Goal: Task Accomplishment & Management: Manage account settings

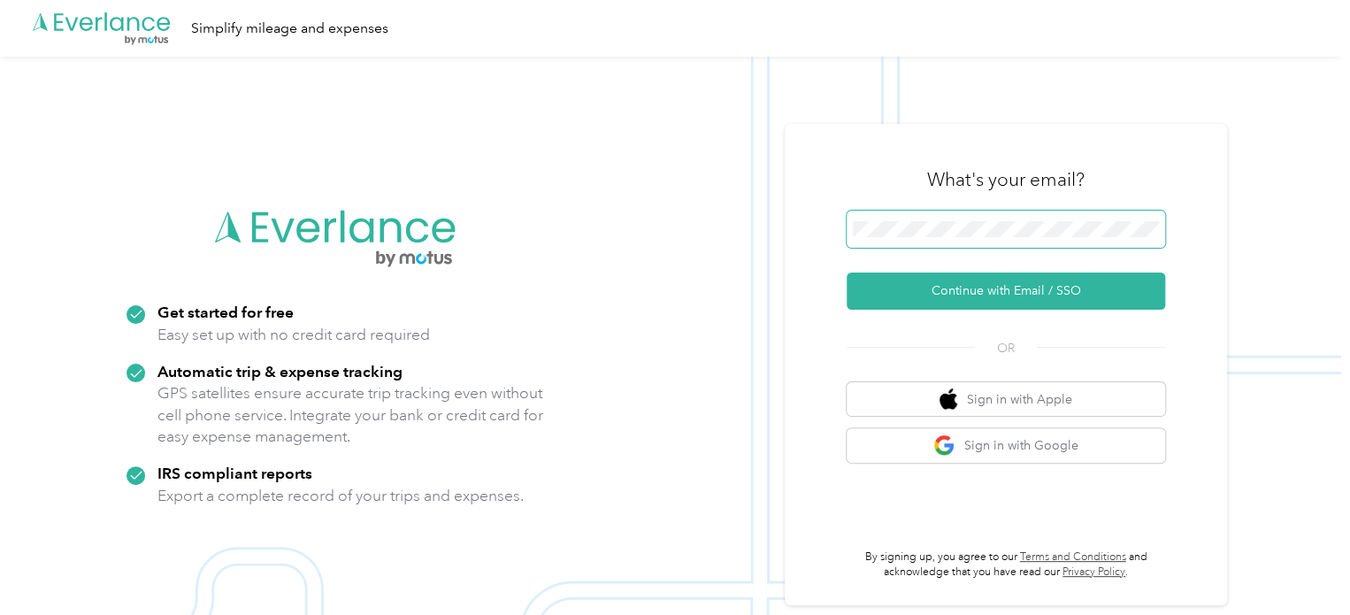
click at [915, 246] on span at bounding box center [1005, 229] width 318 height 37
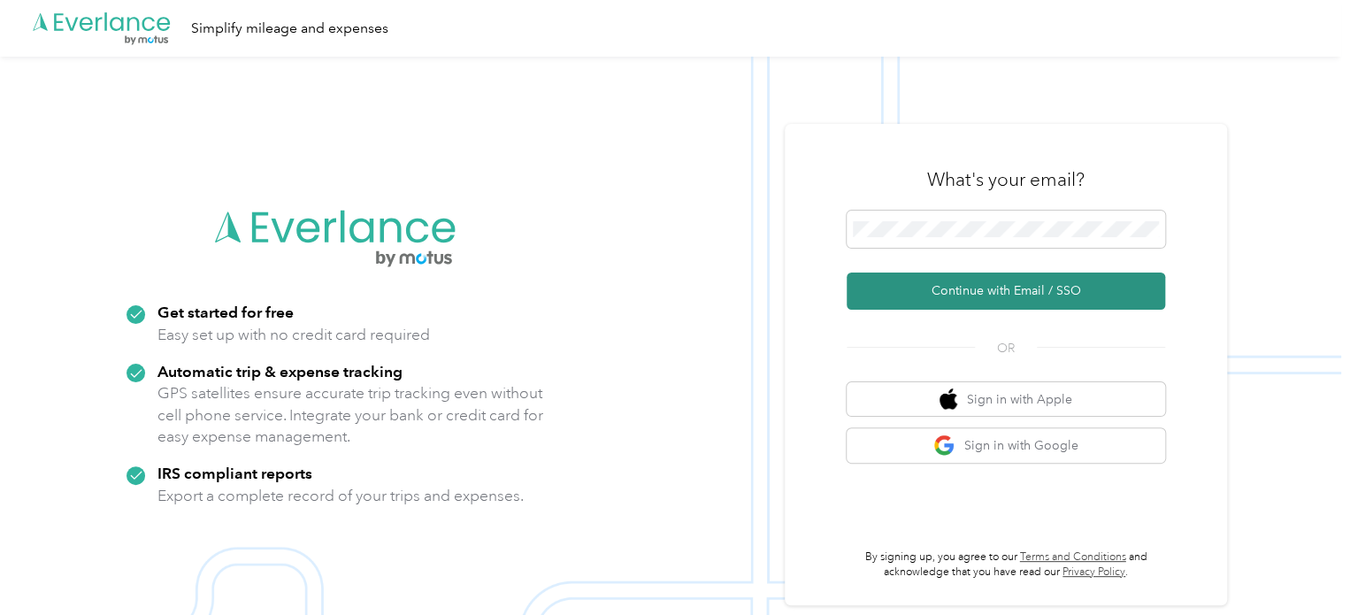
click at [1016, 300] on button "Continue with Email / SSO" at bounding box center [1005, 290] width 318 height 37
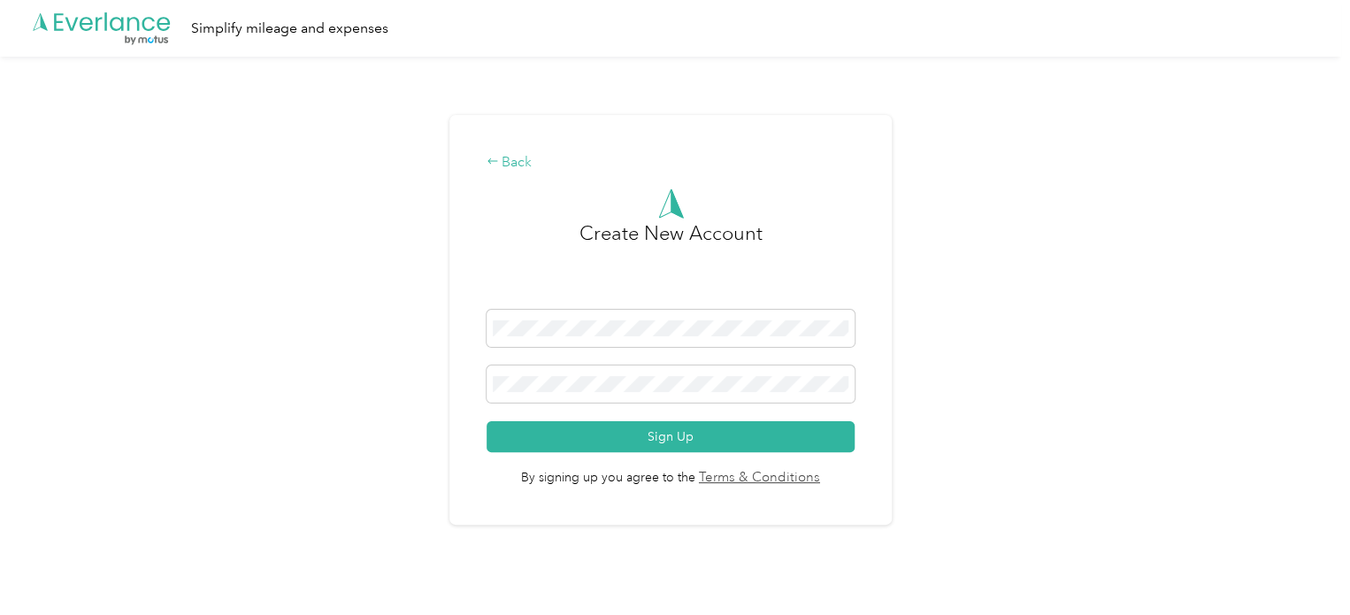
click at [506, 165] on div "Back" at bounding box center [670, 162] width 369 height 21
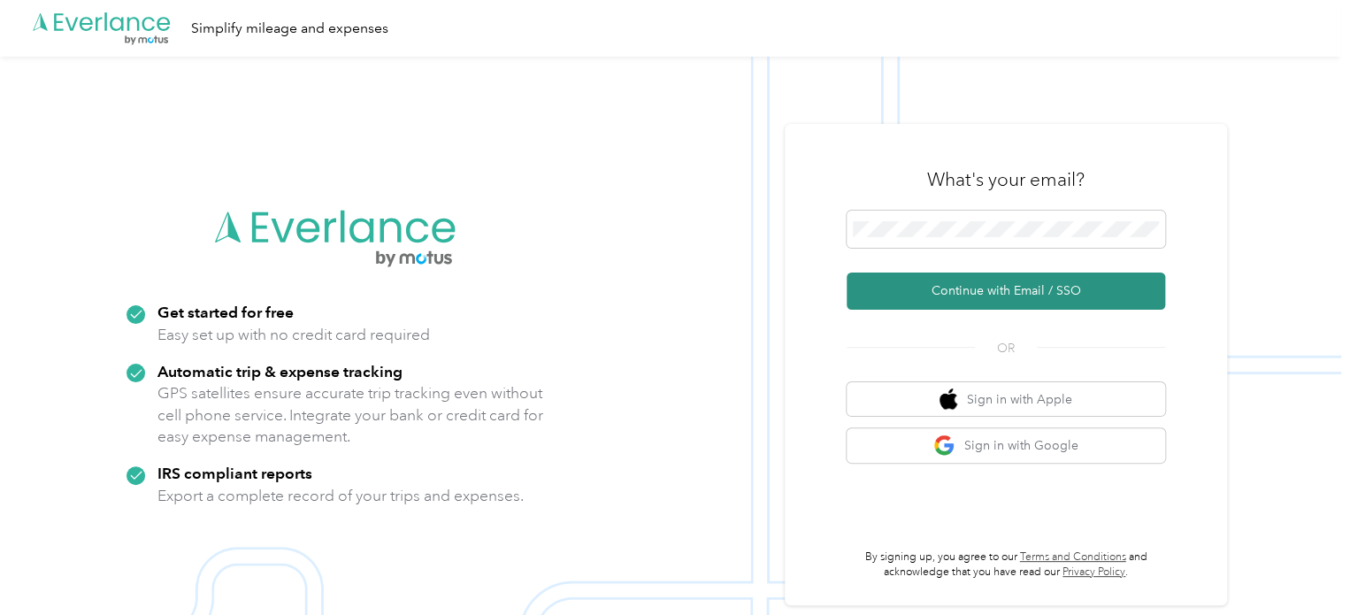
click at [1007, 279] on button "Continue with Email / SSO" at bounding box center [1005, 290] width 318 height 37
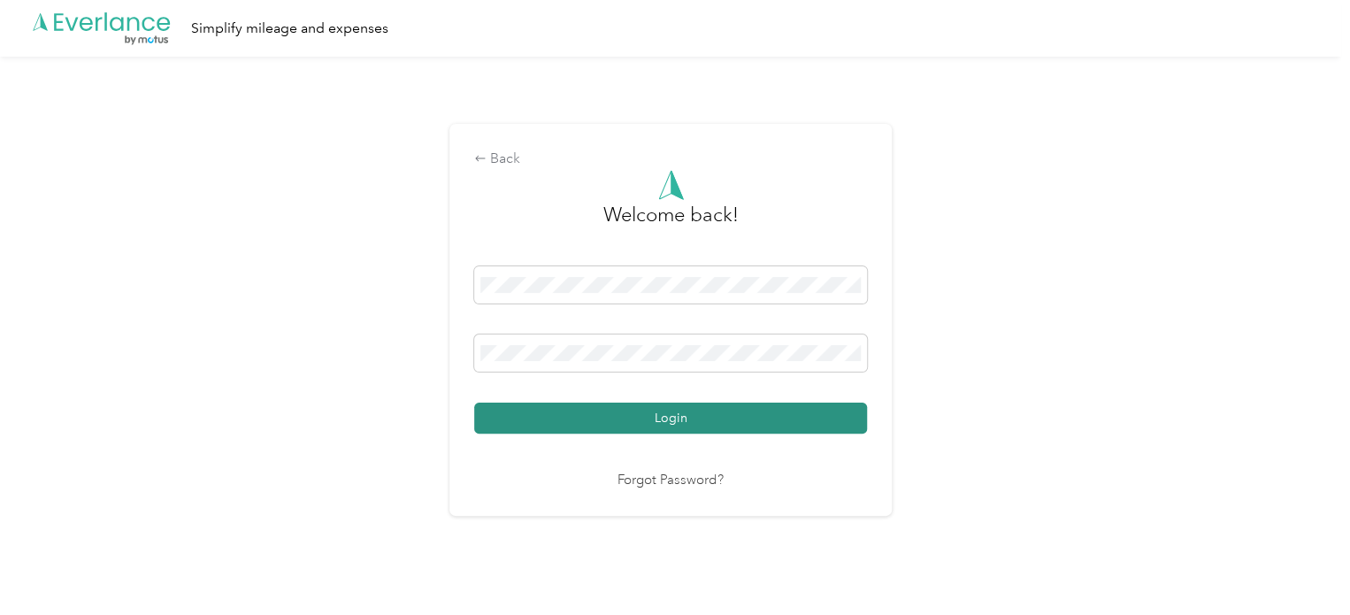
click at [793, 403] on button "Login" at bounding box center [670, 417] width 393 height 31
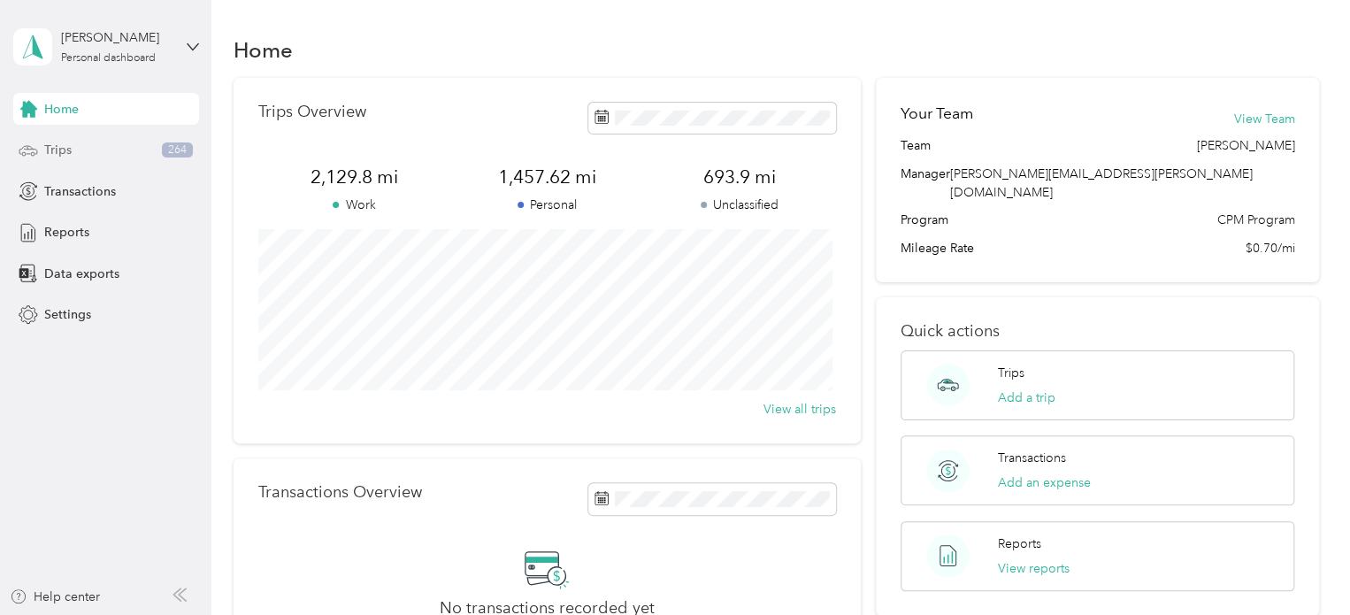
click at [97, 152] on div "Trips 264" at bounding box center [106, 150] width 186 height 32
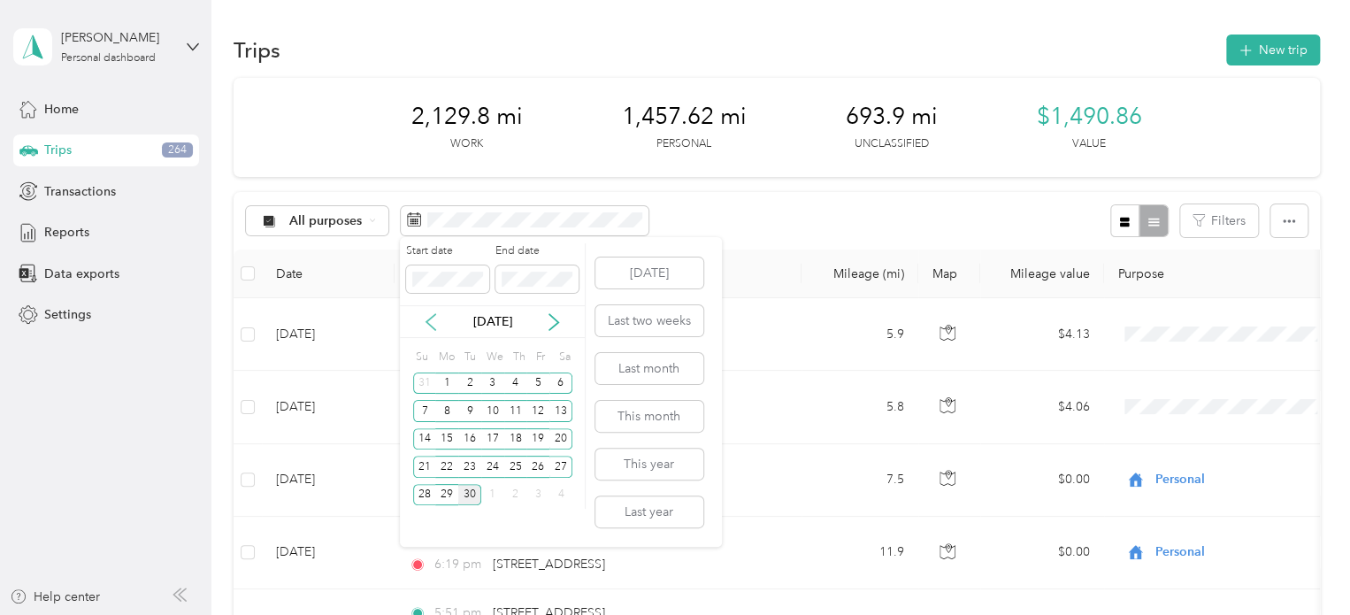
click at [432, 316] on icon at bounding box center [430, 322] width 9 height 16
click at [626, 366] on button "Last month" at bounding box center [649, 368] width 108 height 31
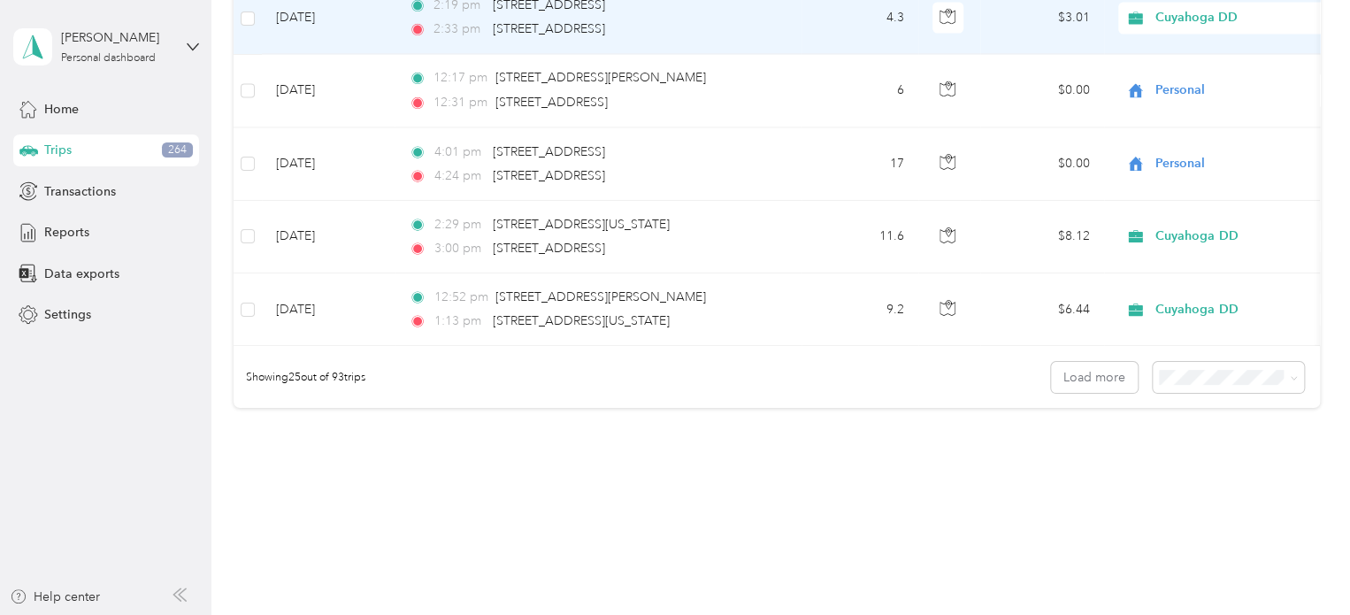
scroll to position [1788, 0]
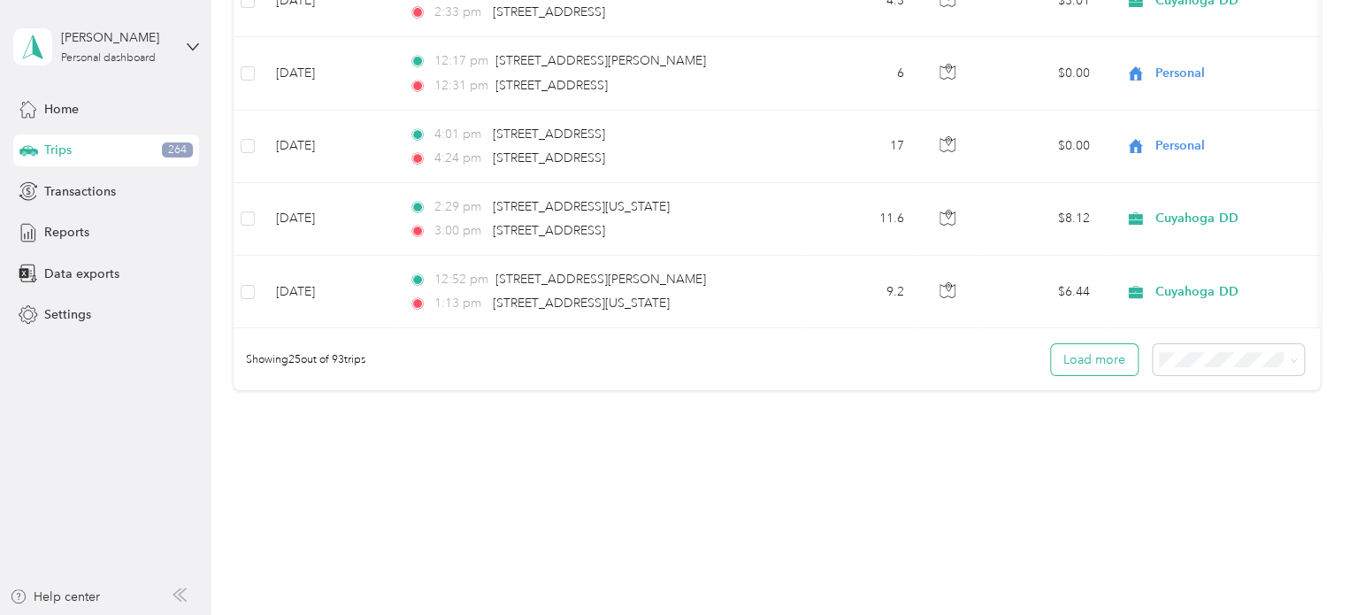
click at [1106, 370] on button "Load more" at bounding box center [1094, 359] width 87 height 31
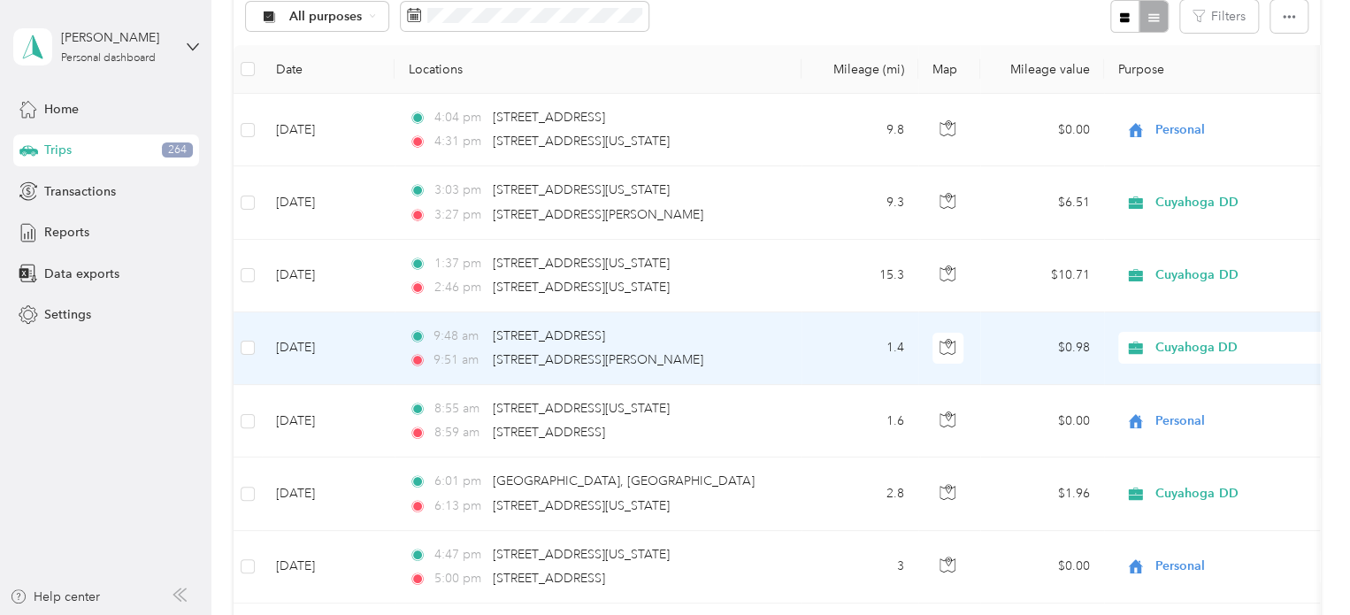
scroll to position [205, 0]
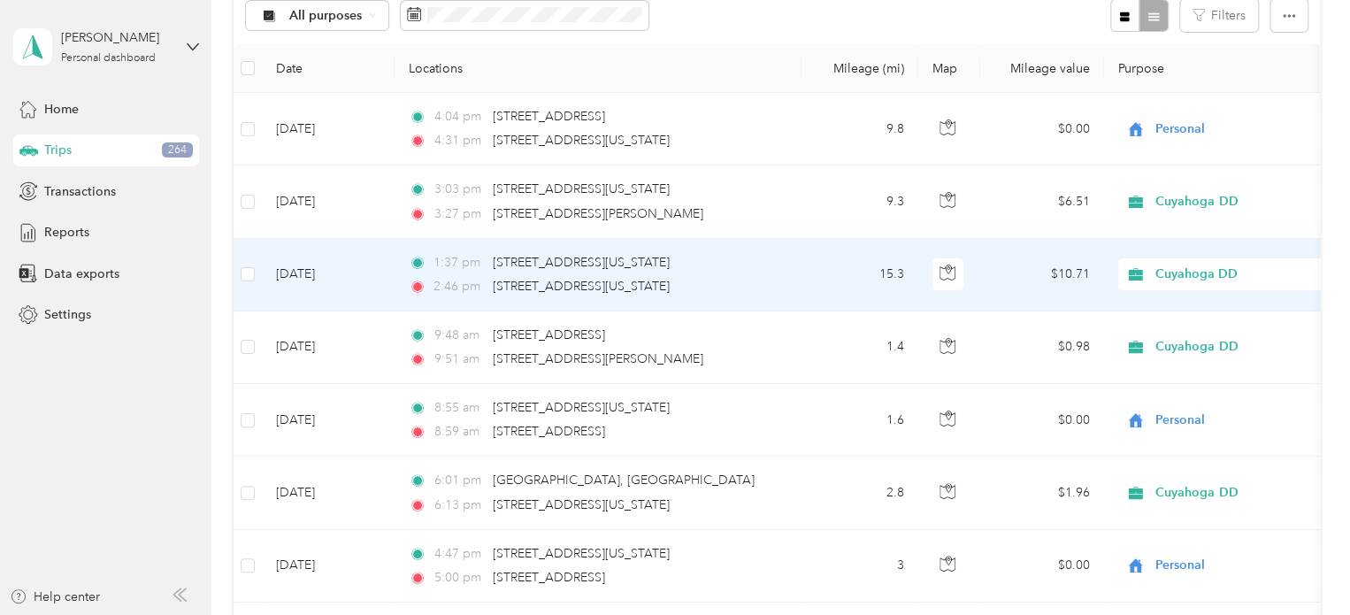
click at [813, 272] on td "15.3" at bounding box center [859, 275] width 117 height 73
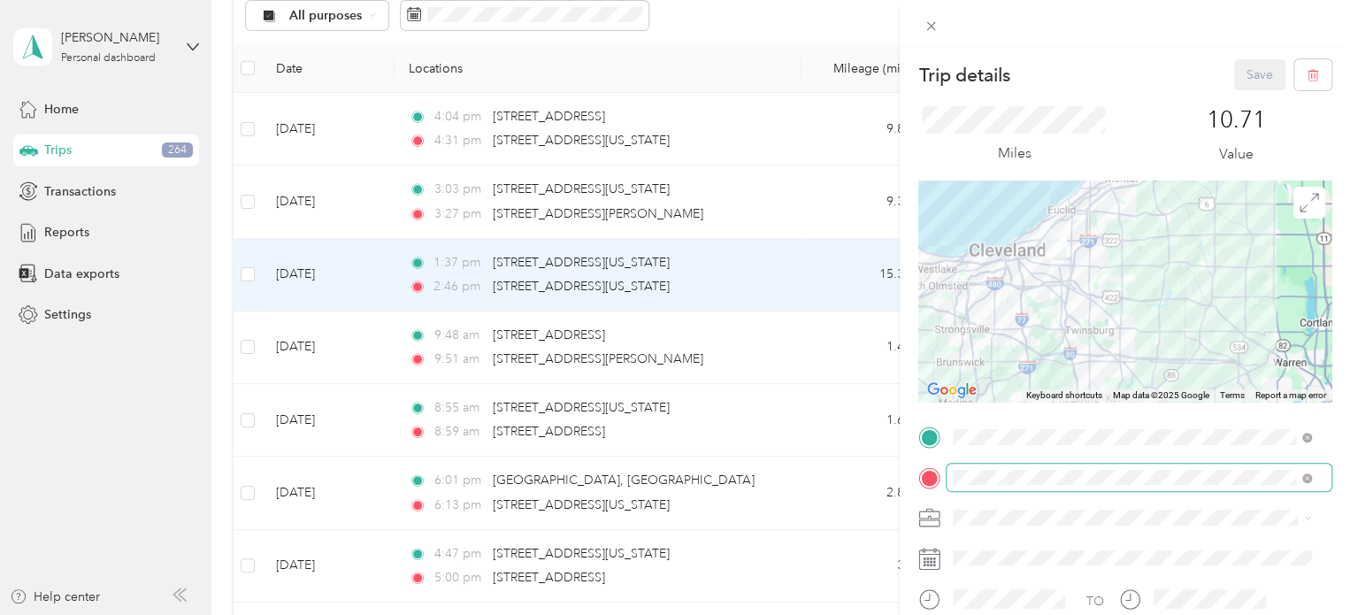
click at [1305, 472] on span at bounding box center [1307, 477] width 10 height 15
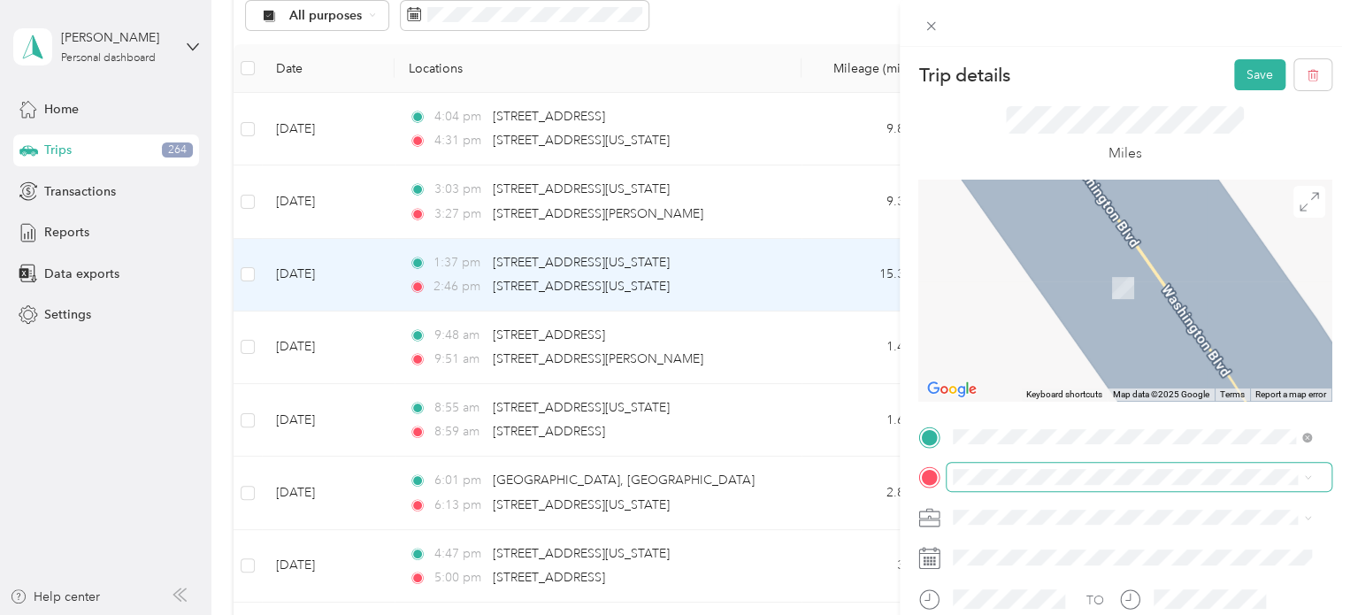
click at [1176, 291] on ol "From search results [STREET_ADDRESS][PERSON_NAME][US_STATE] [STREET_ADDRESS][GE…" at bounding box center [1131, 314] width 371 height 212
click at [1037, 265] on div "[STREET_ADDRESS][PERSON_NAME][US_STATE]" at bounding box center [1132, 253] width 346 height 24
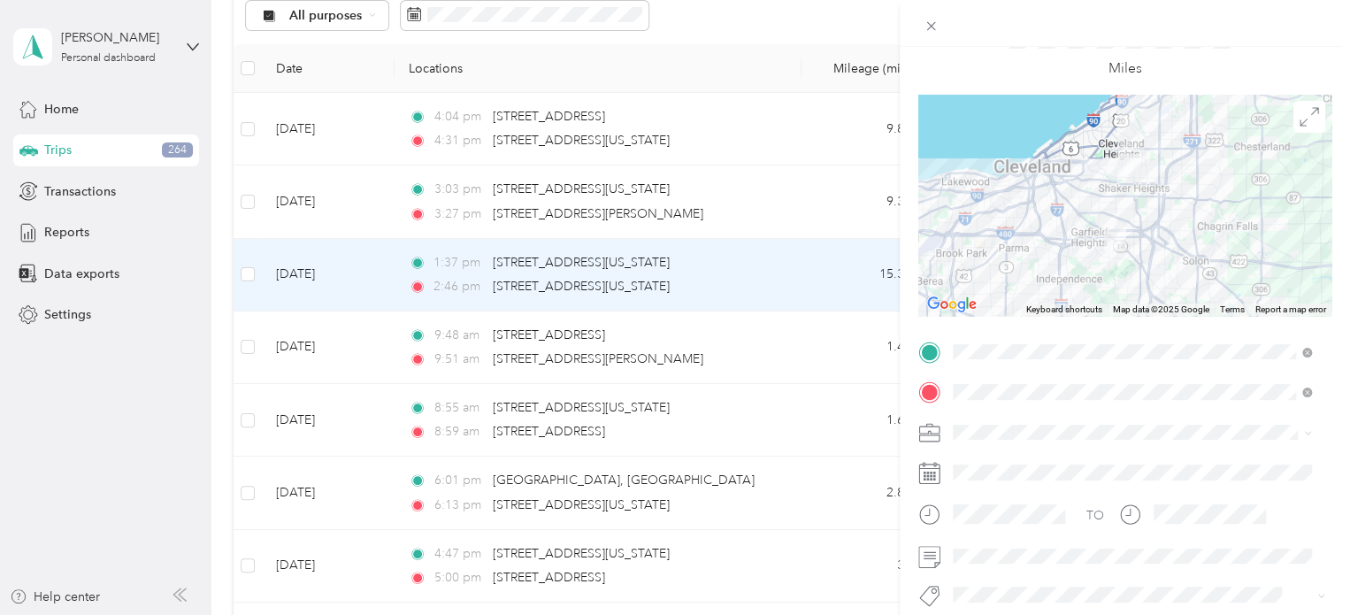
scroll to position [87, 0]
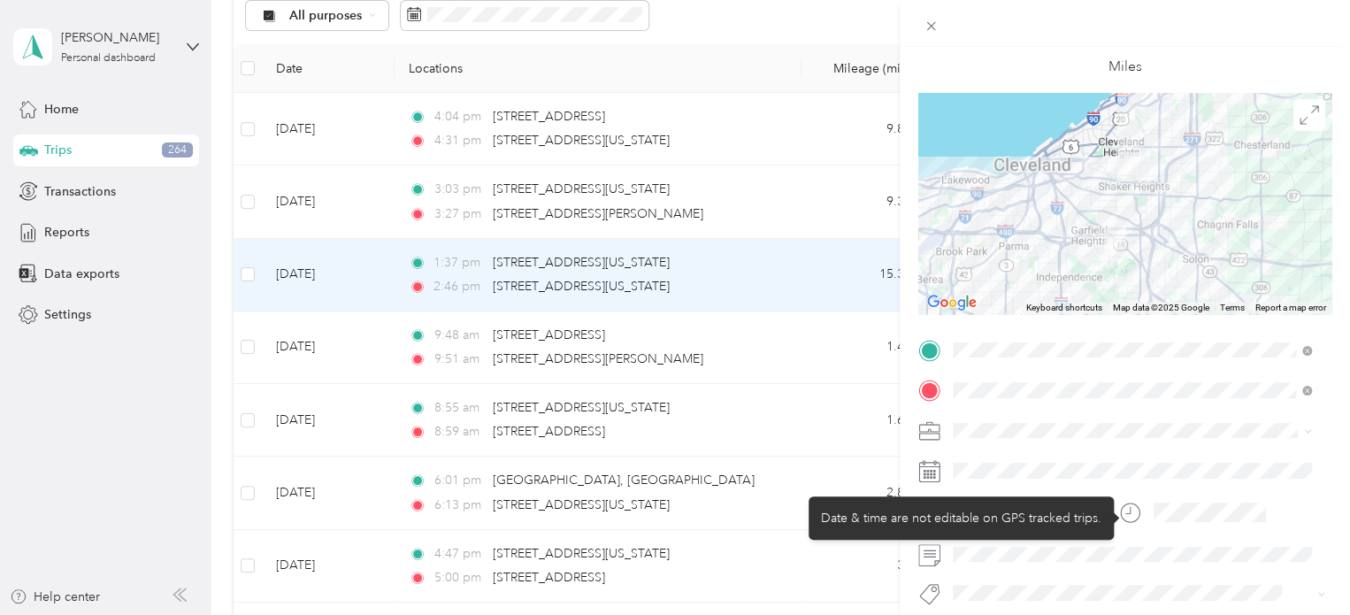
click at [1122, 518] on circle at bounding box center [1130, 512] width 19 height 19
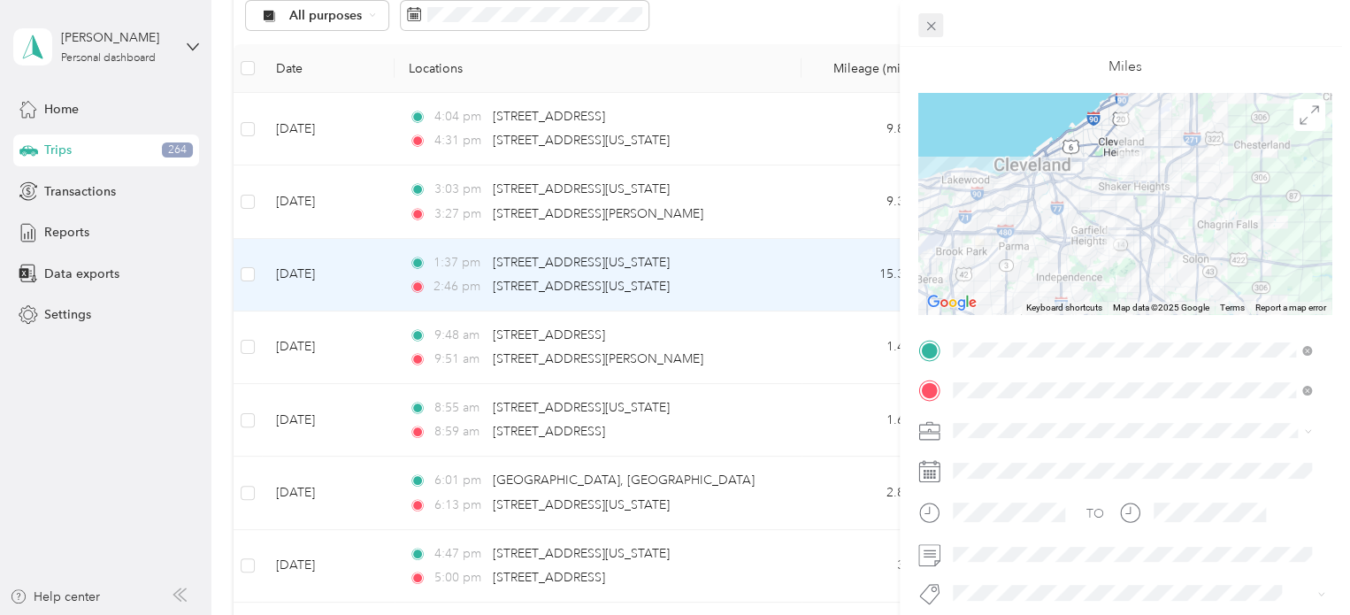
click at [923, 34] on icon at bounding box center [930, 26] width 15 height 15
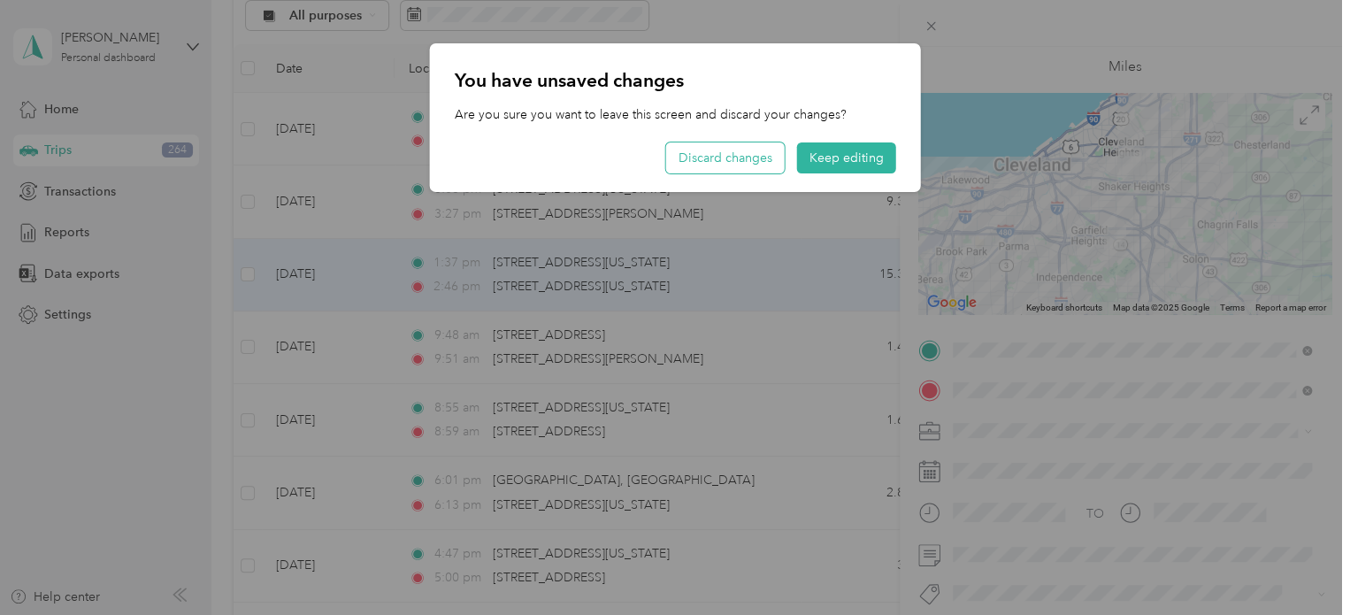
click at [760, 151] on button "Discard changes" at bounding box center [725, 157] width 119 height 31
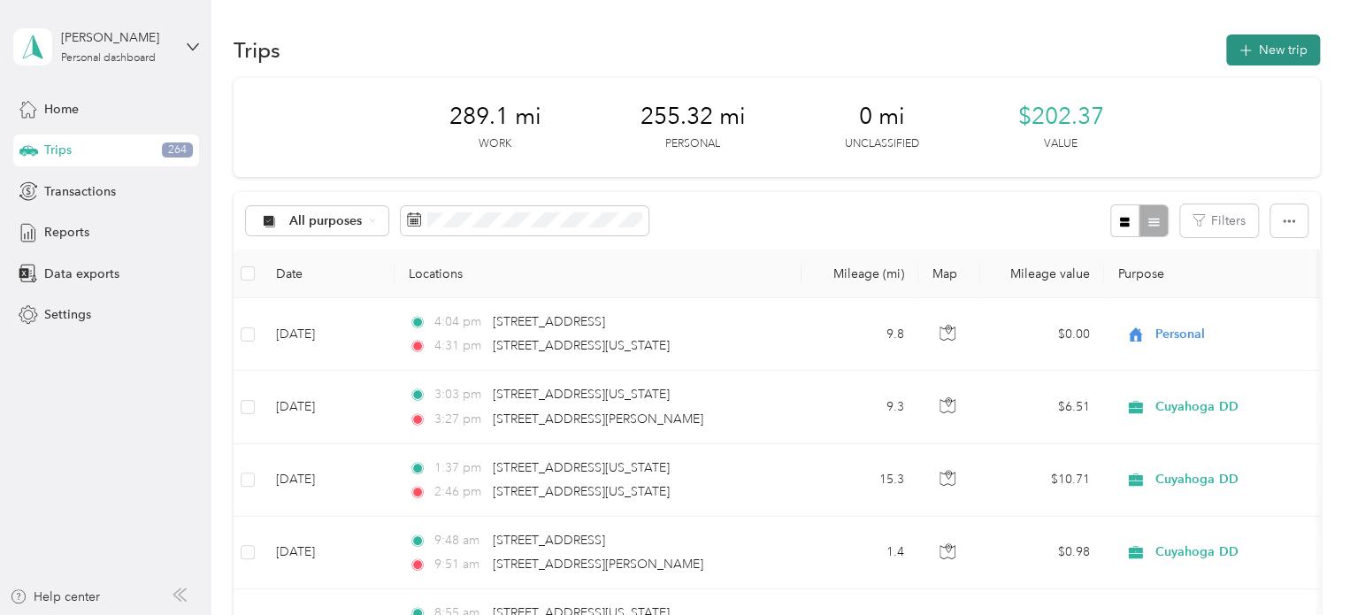
click at [1267, 48] on button "New trip" at bounding box center [1273, 49] width 94 height 31
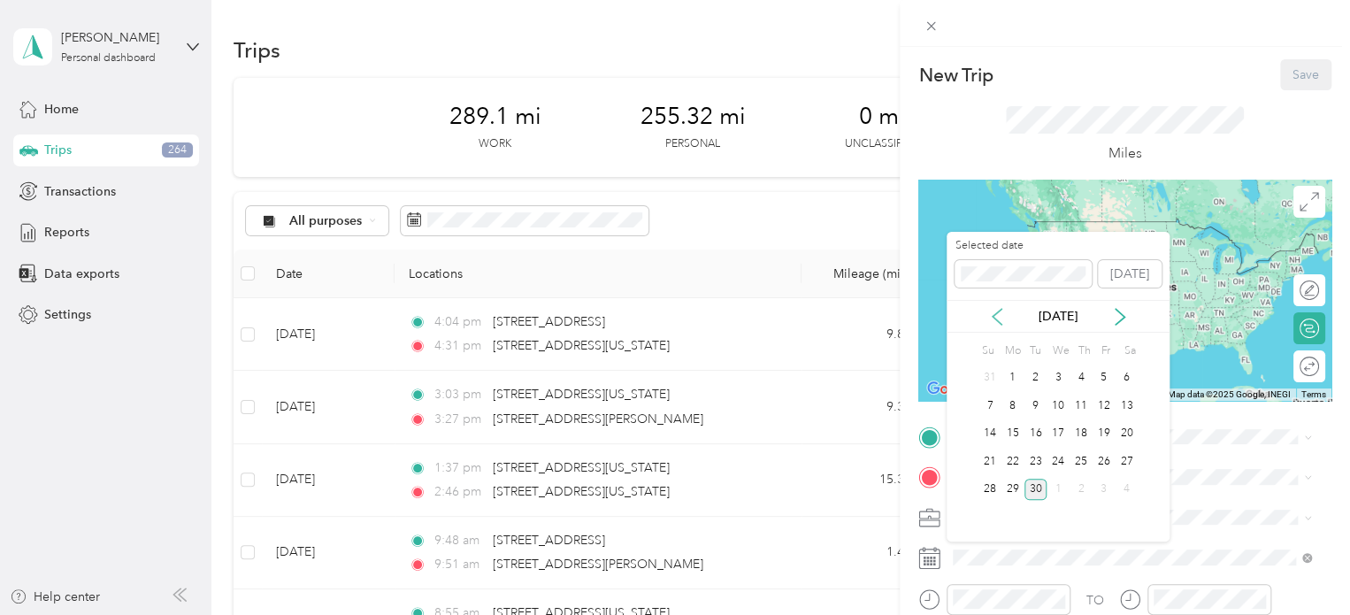
click at [996, 323] on icon at bounding box center [997, 317] width 18 height 18
click at [1108, 488] on div "29" at bounding box center [1103, 489] width 23 height 22
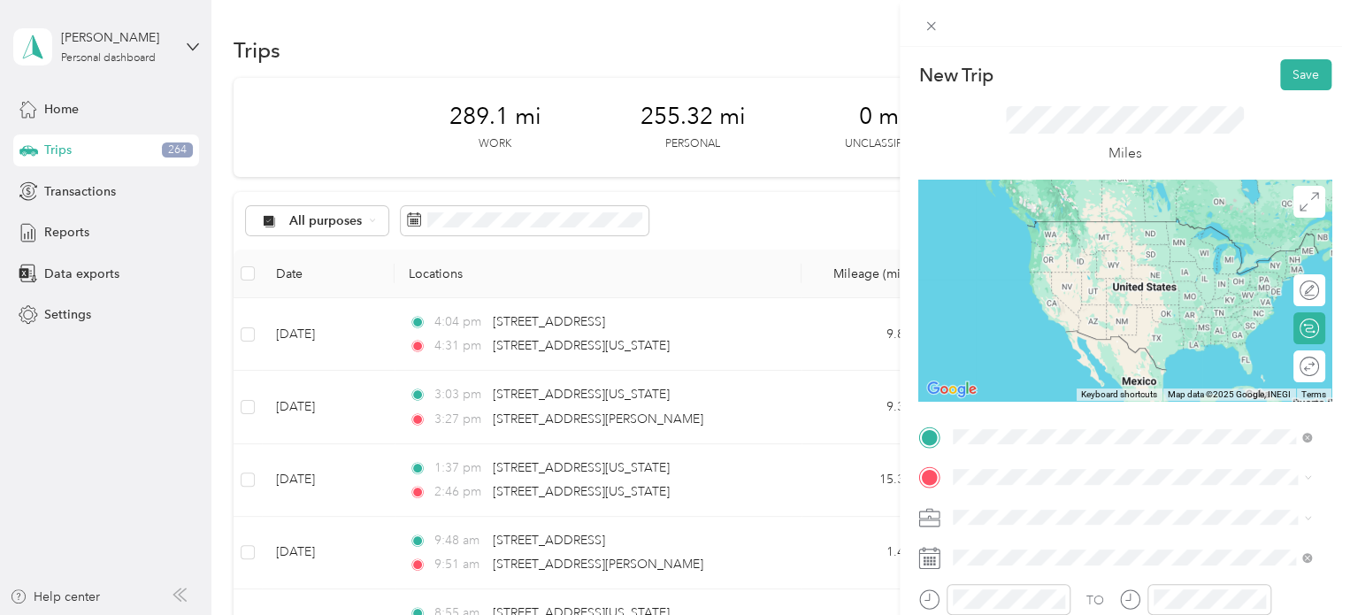
click at [1135, 229] on span "[STREET_ADDRESS][US_STATE][US_STATE]" at bounding box center [1106, 221] width 241 height 16
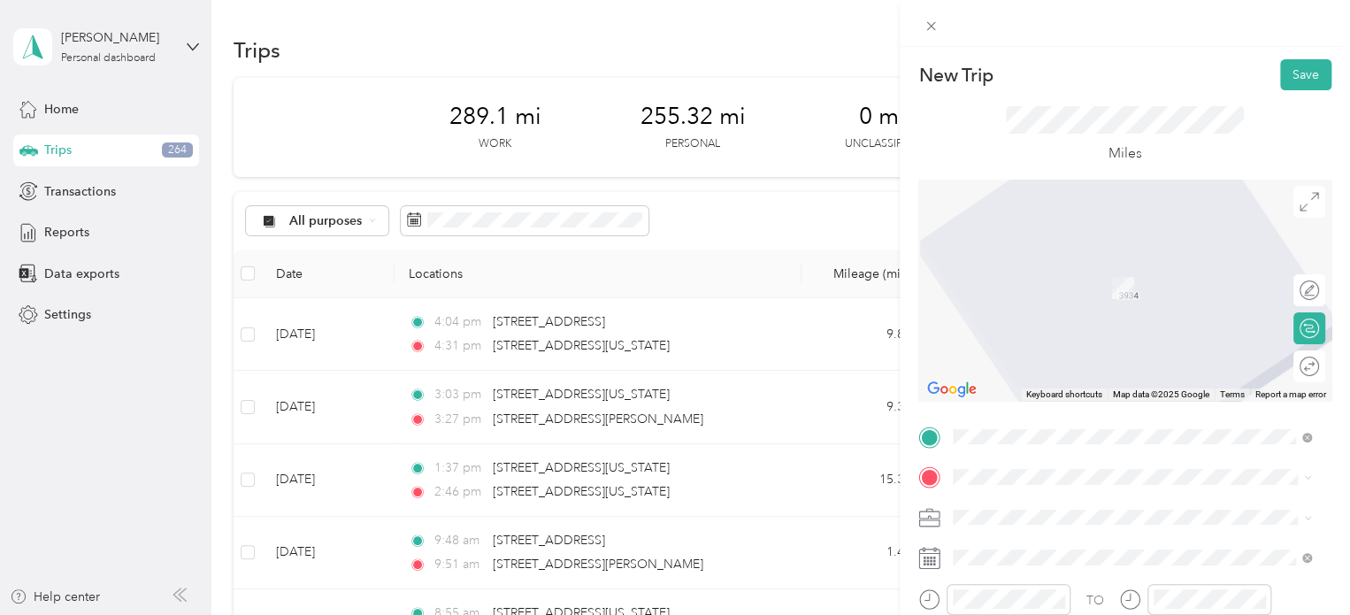
click at [1082, 271] on div "[STREET_ADDRESS][PERSON_NAME][US_STATE]" at bounding box center [1132, 259] width 346 height 24
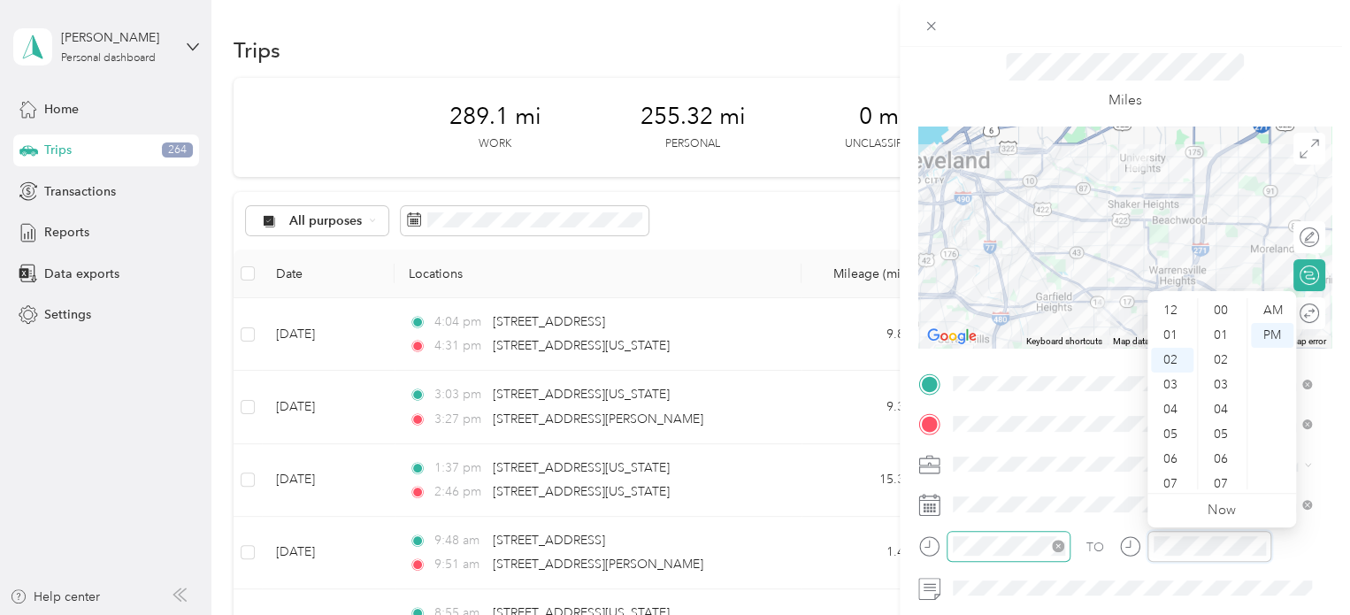
scroll to position [941, 0]
click at [1193, 89] on div "Miles" at bounding box center [1125, 82] width 239 height 58
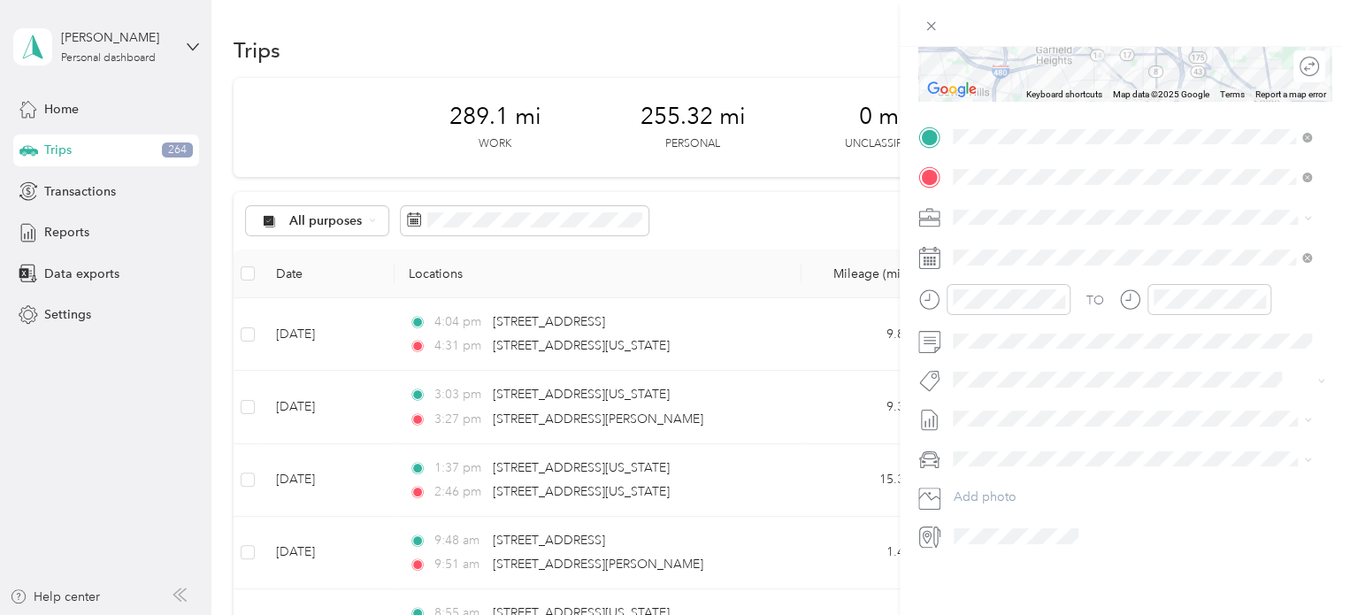
scroll to position [0, 0]
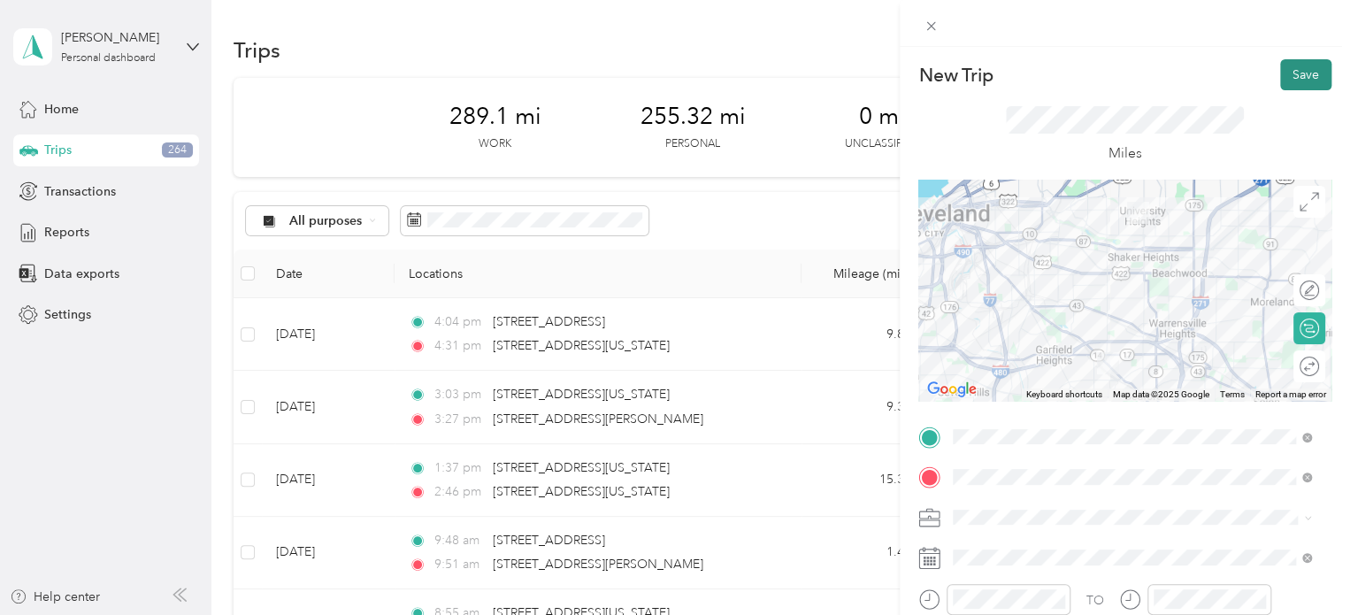
click at [1290, 88] on button "Save" at bounding box center [1305, 74] width 51 height 31
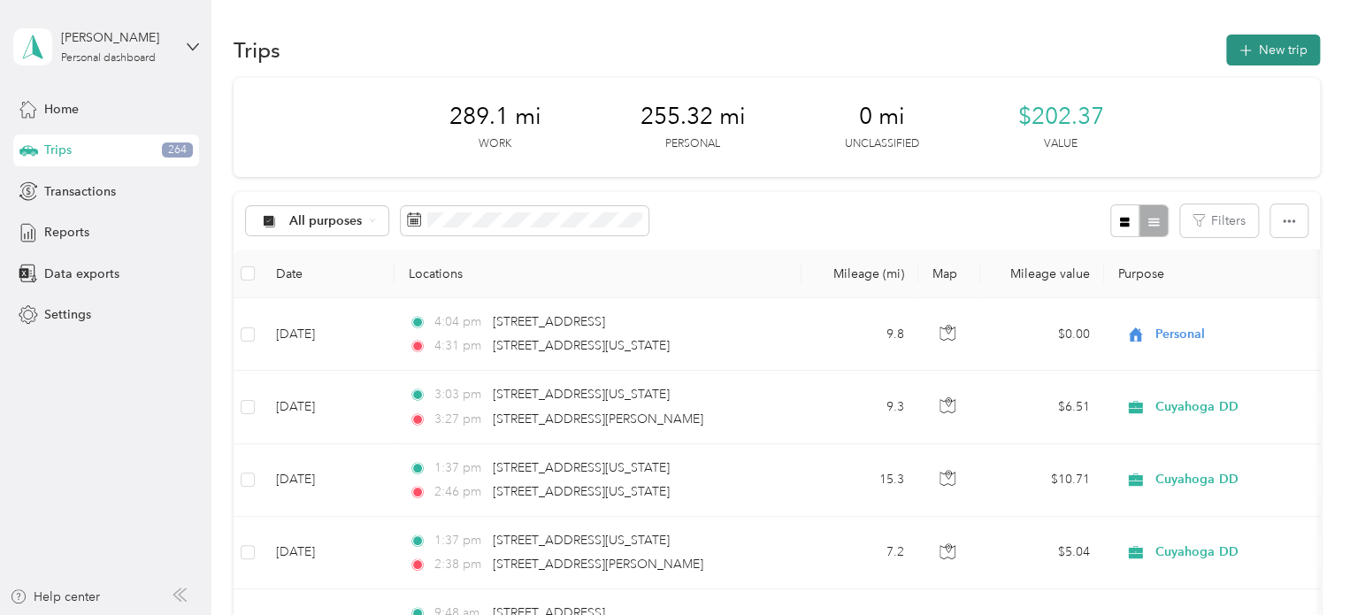
click at [1250, 57] on button "New trip" at bounding box center [1273, 49] width 94 height 31
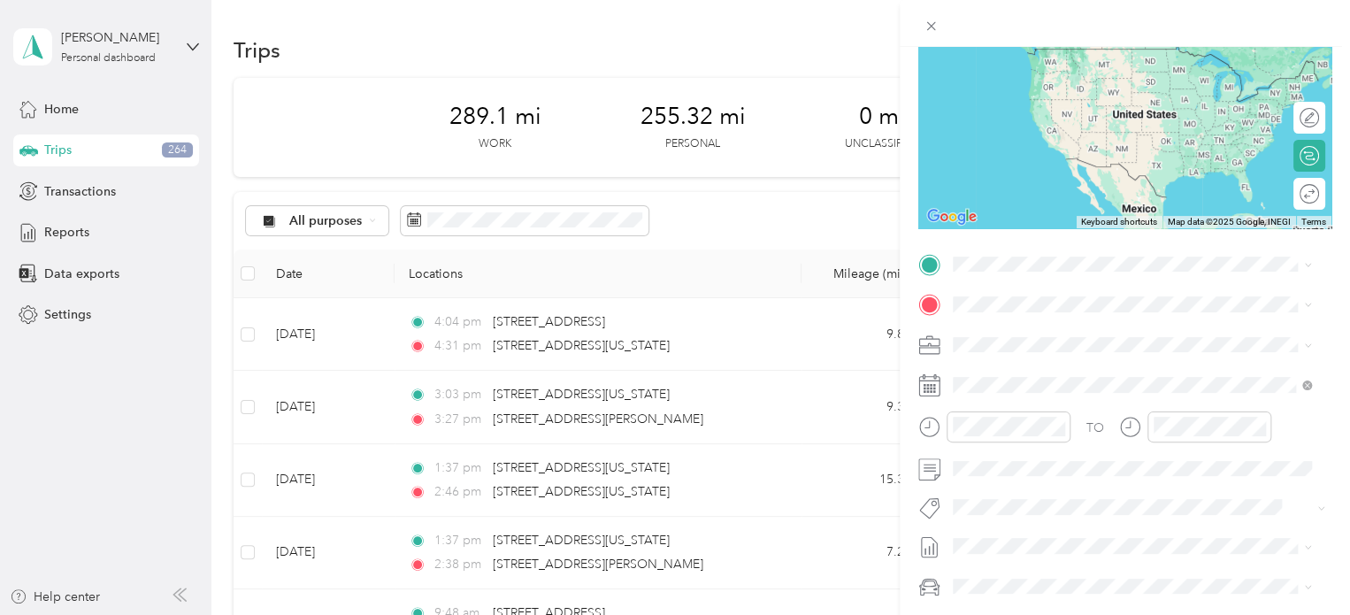
scroll to position [173, 0]
click at [933, 423] on div at bounding box center [994, 425] width 152 height 31
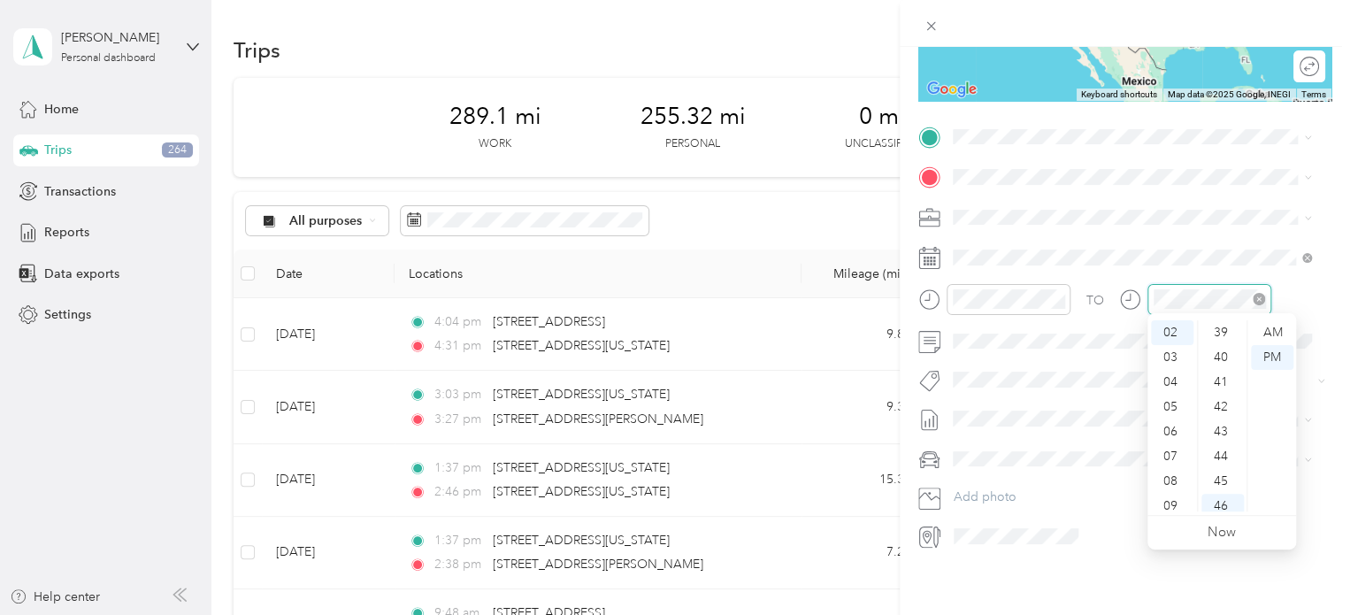
scroll to position [1139, 0]
click at [1312, 289] on div "TO" at bounding box center [1124, 305] width 413 height 43
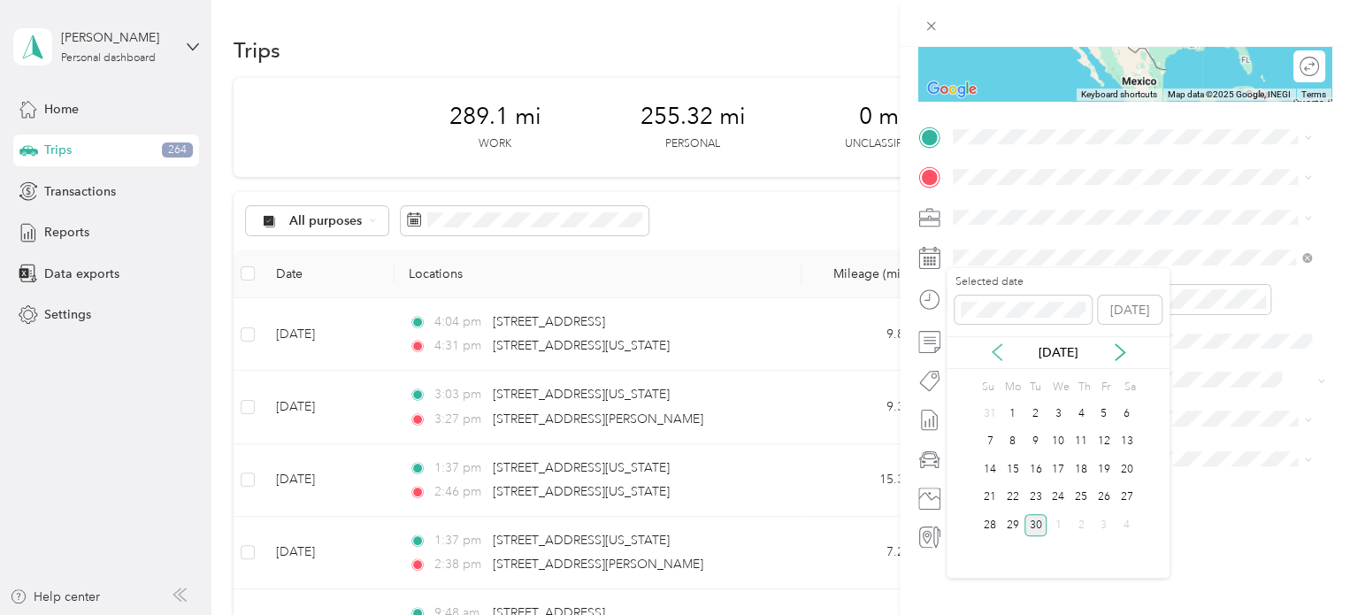
click at [998, 356] on icon at bounding box center [996, 353] width 9 height 16
click at [1106, 521] on div "29" at bounding box center [1103, 525] width 23 height 22
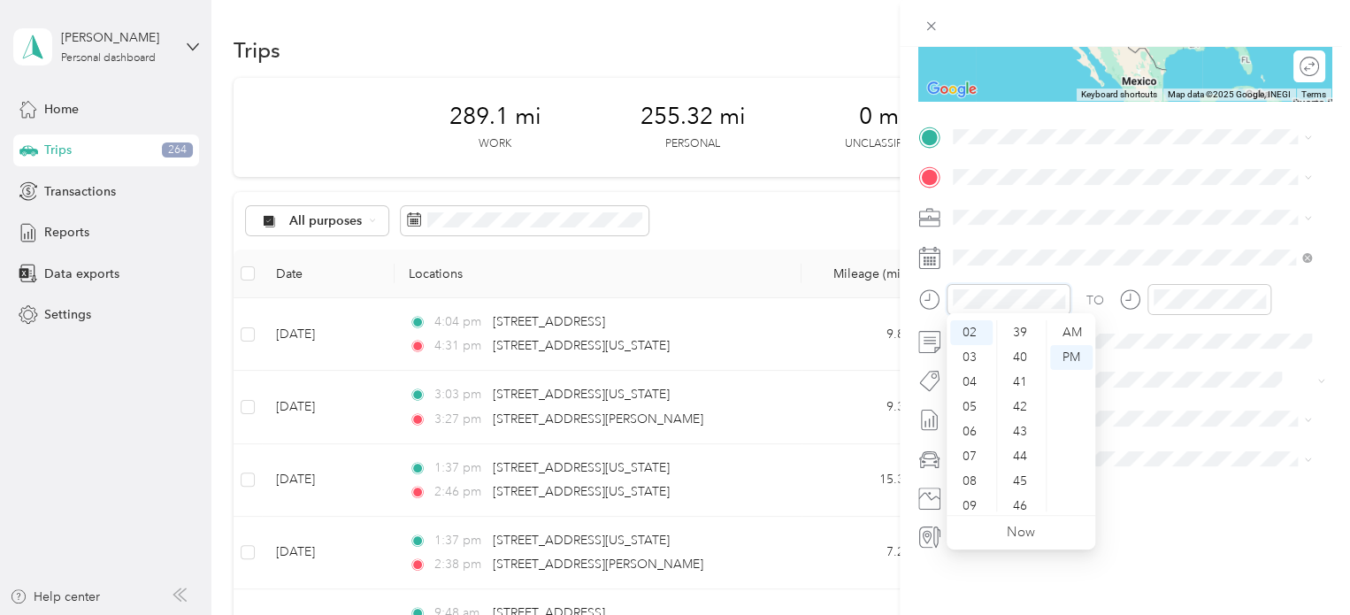
scroll to position [495, 0]
click at [1114, 276] on span "[STREET_ADDRESS][PERSON_NAME][US_STATE]" at bounding box center [1123, 268] width 275 height 16
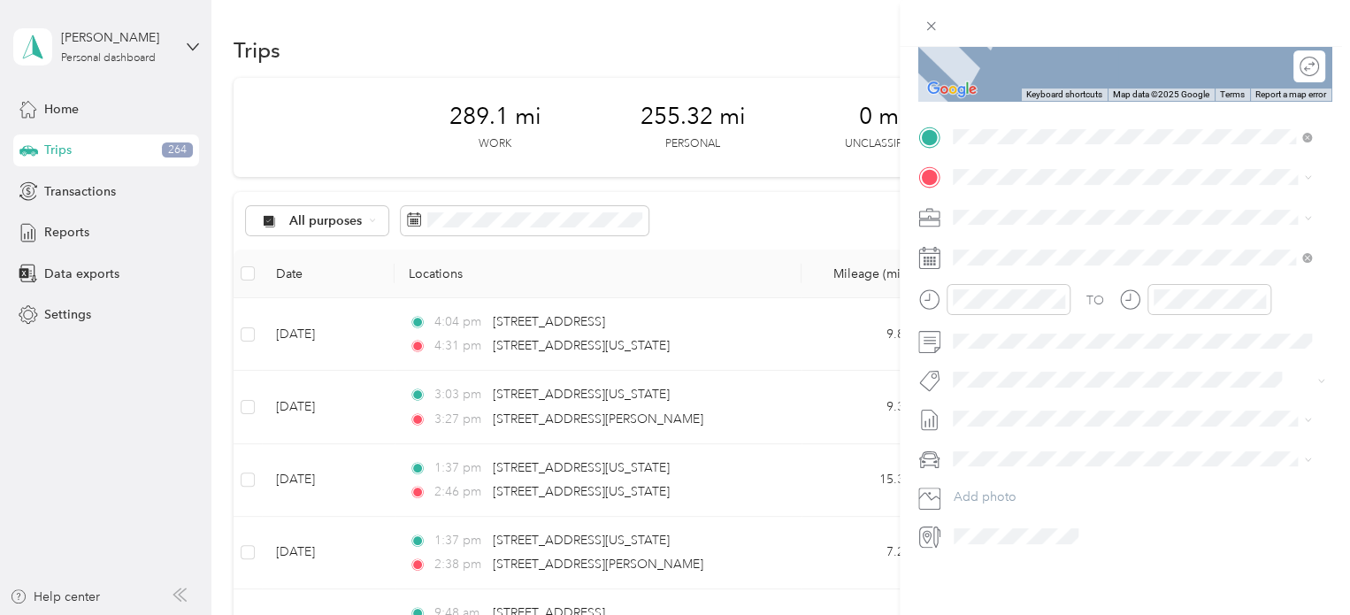
click at [1058, 232] on span "[STREET_ADDRESS][US_STATE][US_STATE]" at bounding box center [1106, 232] width 241 height 15
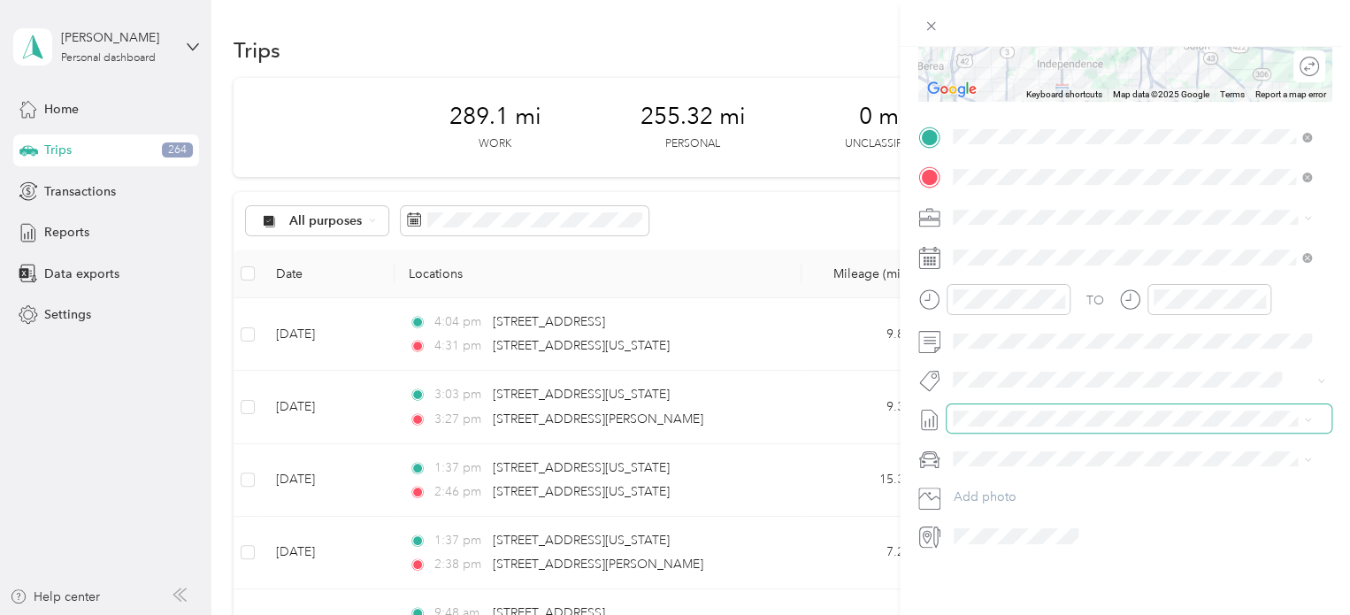
scroll to position [0, 0]
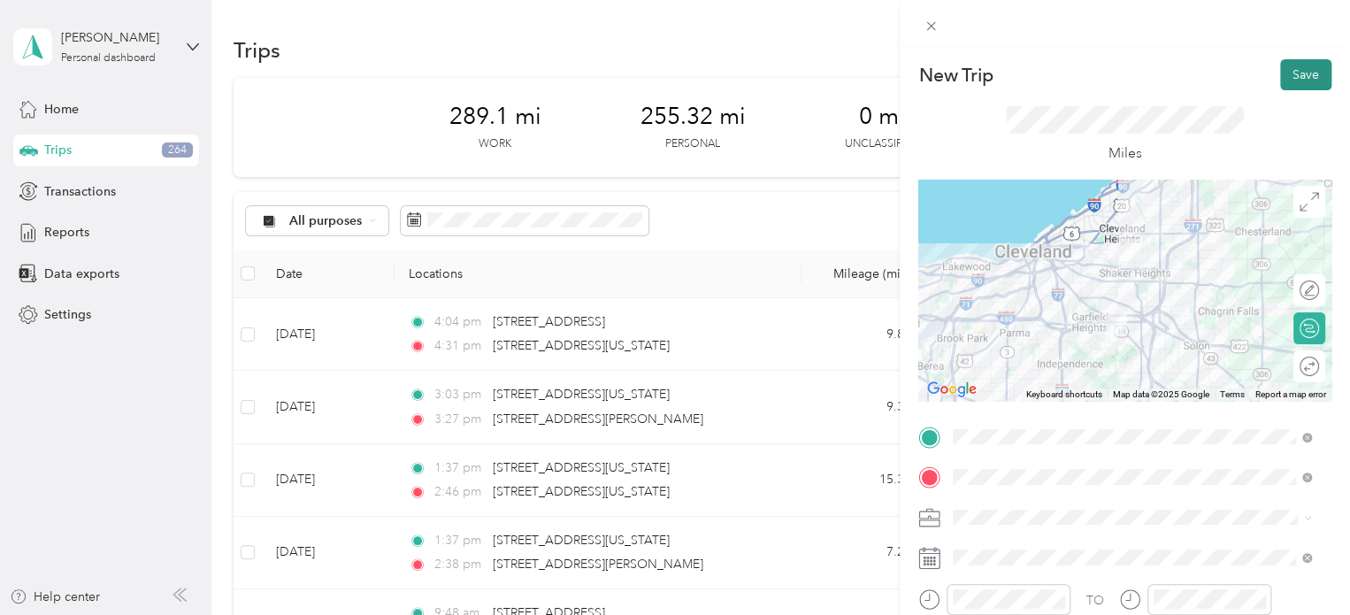
click at [1297, 65] on button "Save" at bounding box center [1305, 74] width 51 height 31
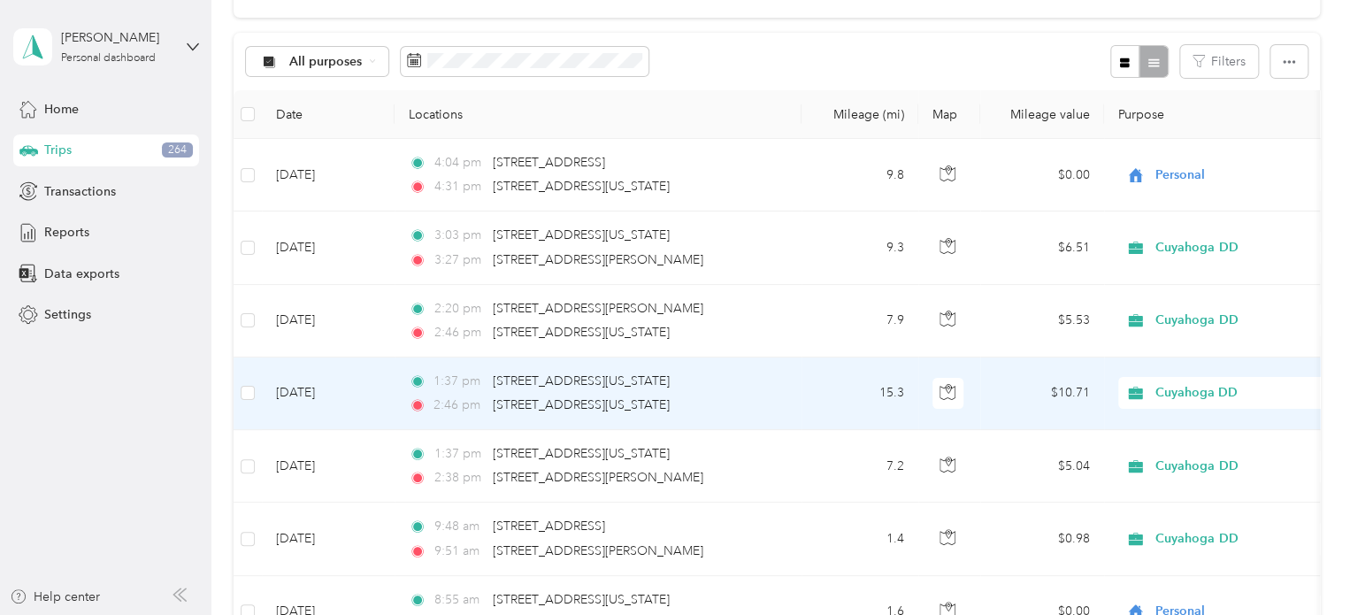
scroll to position [157, 0]
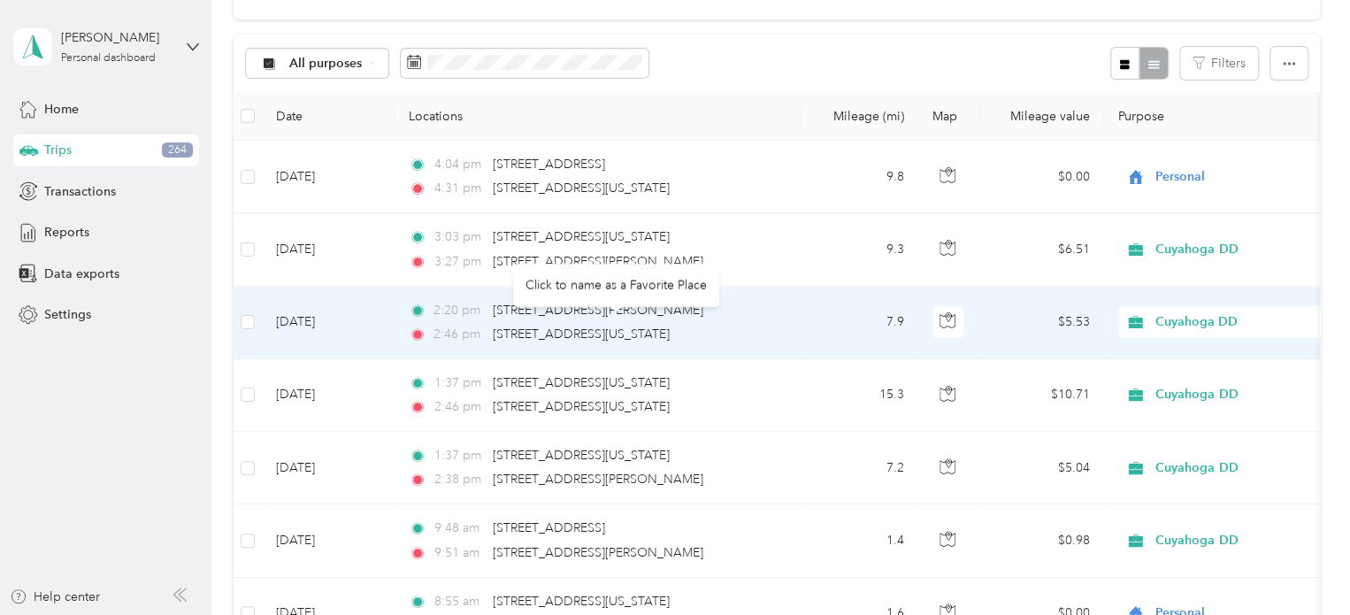
click at [779, 325] on div "2:46 pm [STREET_ADDRESS][US_STATE]" at bounding box center [594, 334] width 371 height 19
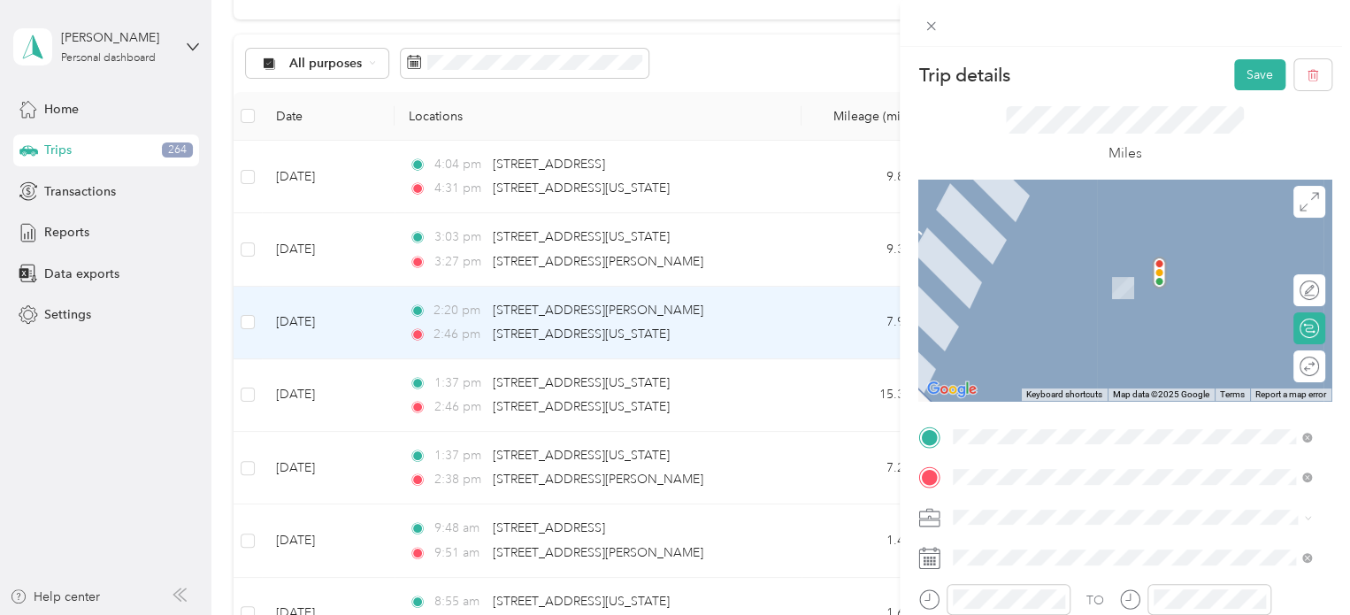
click at [1076, 270] on span "[STREET_ADDRESS][US_STATE][US_STATE]" at bounding box center [1106, 262] width 241 height 16
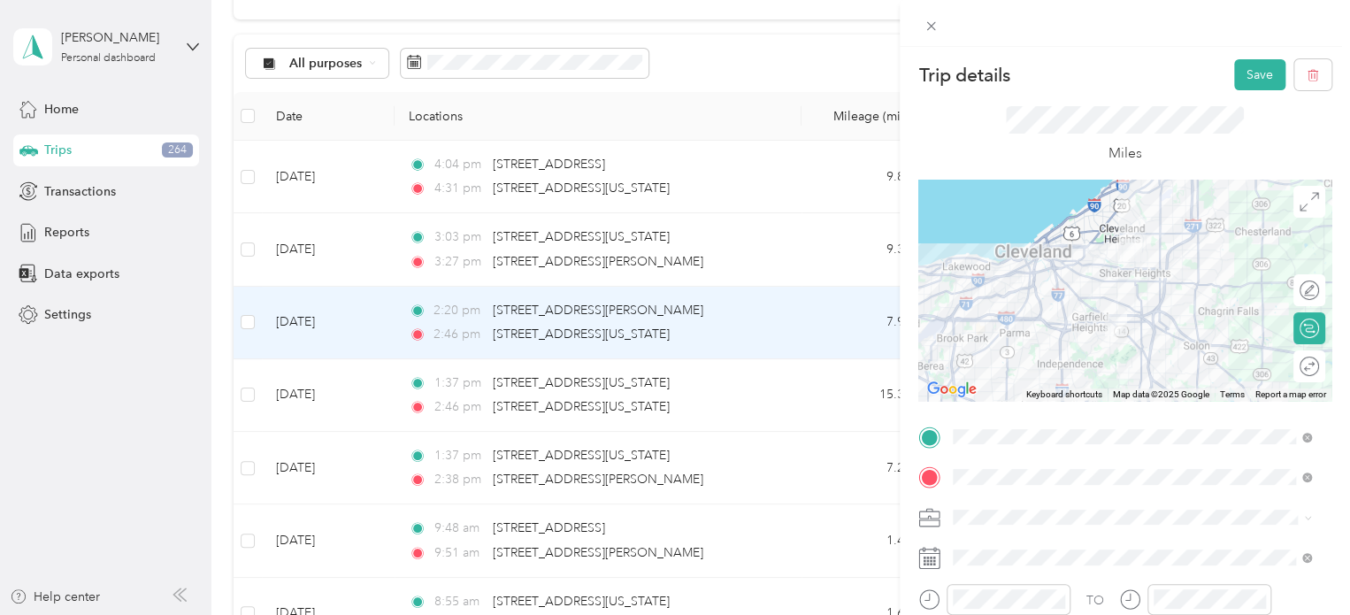
click at [1252, 57] on div "Trip details Save This trip cannot be edited because it is either under review,…" at bounding box center [1125, 354] width 450 height 615
click at [1240, 70] on button "Save" at bounding box center [1259, 74] width 51 height 31
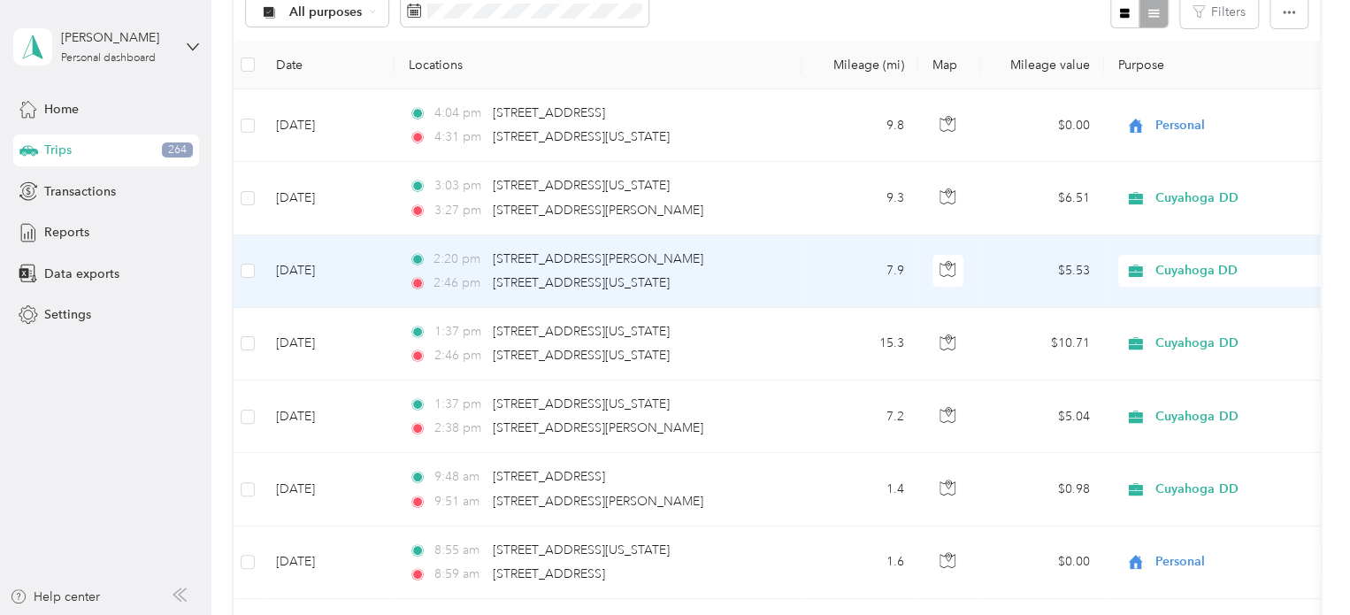
scroll to position [211, 0]
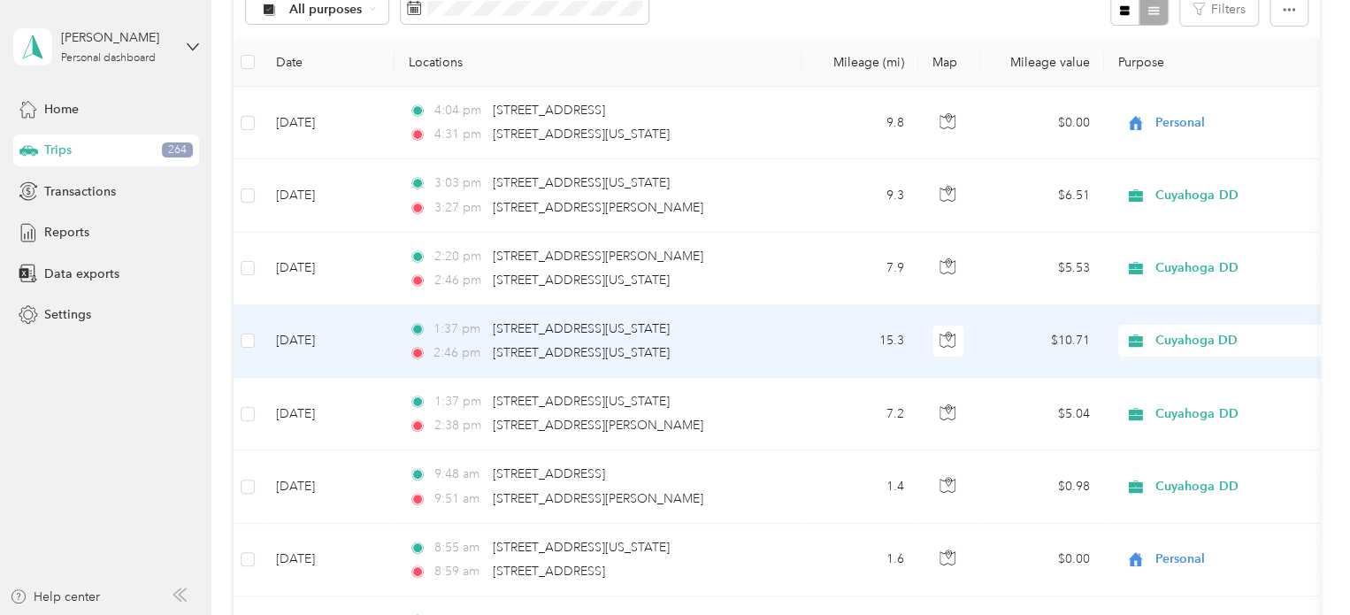
click at [1015, 354] on td "$10.71" at bounding box center [1042, 341] width 124 height 73
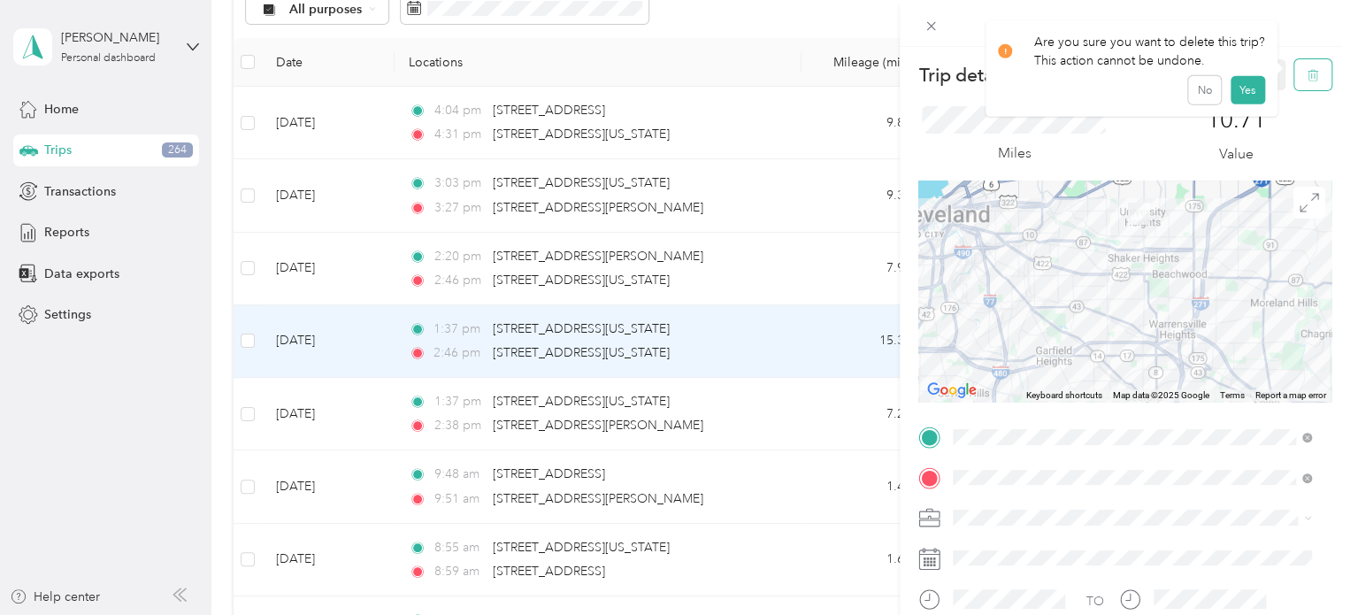
click at [1306, 83] on button "button" at bounding box center [1312, 74] width 37 height 31
click at [1235, 95] on button "Yes" at bounding box center [1246, 96] width 34 height 28
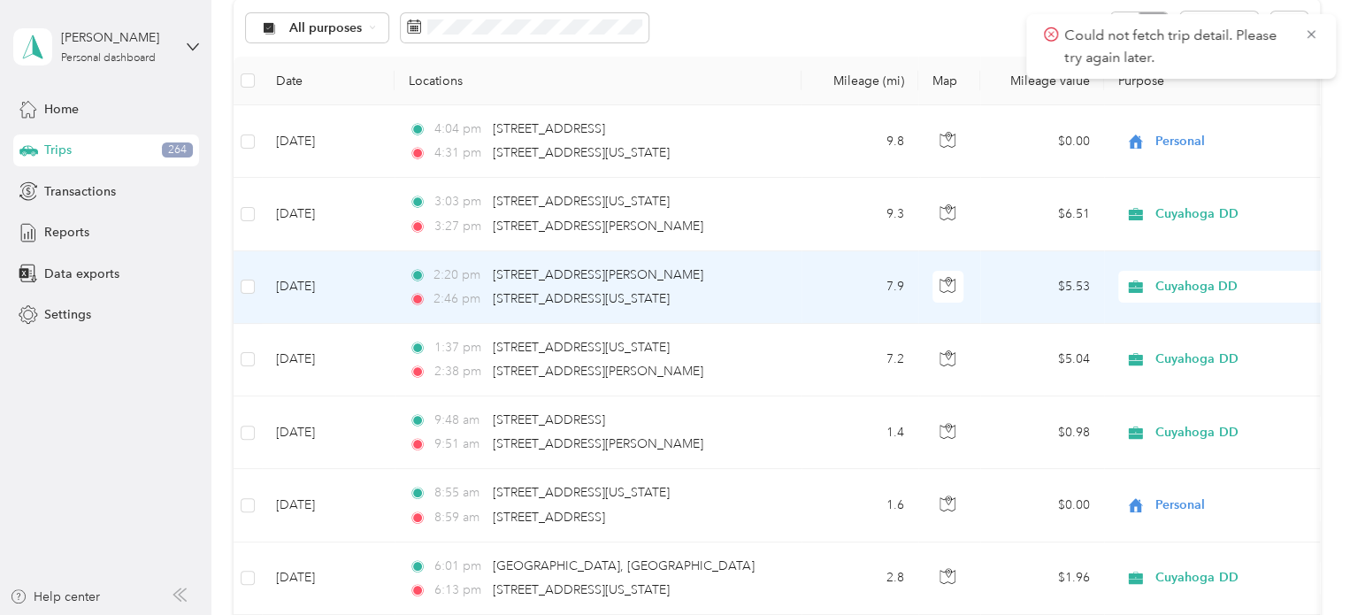
scroll to position [194, 0]
click at [796, 269] on td "2:20 pm [STREET_ADDRESS][PERSON_NAME] 2:46 pm [STREET_ADDRESS][US_STATE]" at bounding box center [597, 286] width 407 height 73
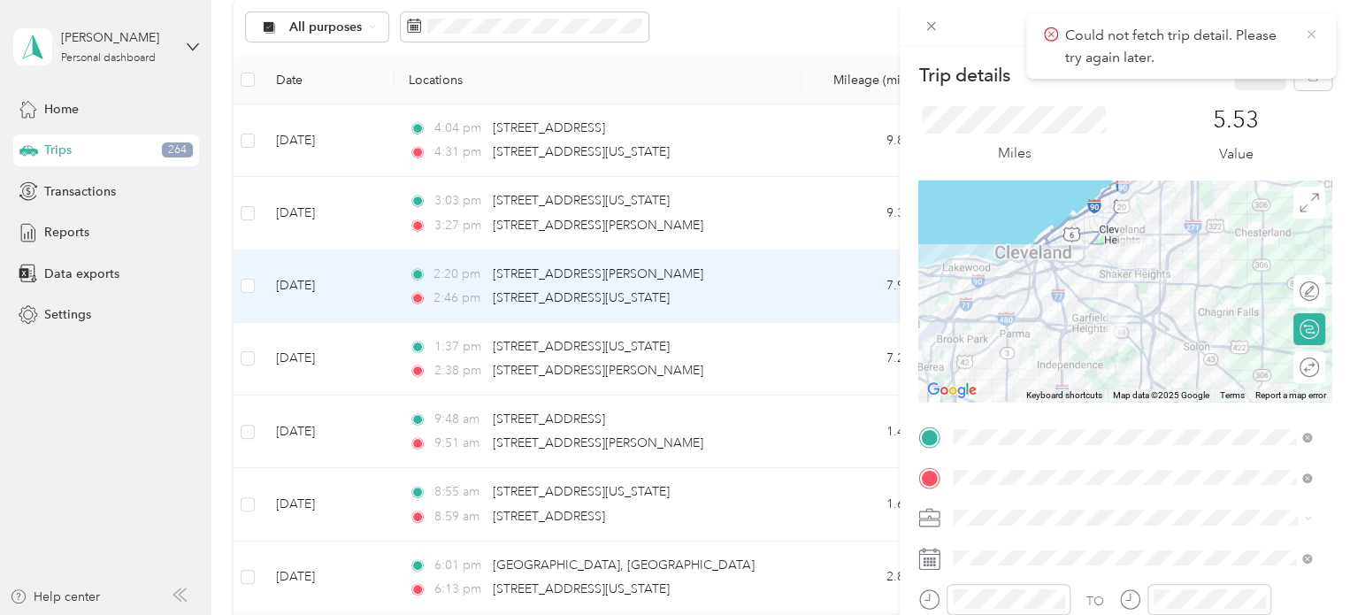
click at [1306, 28] on icon at bounding box center [1311, 35] width 14 height 16
click at [934, 24] on icon at bounding box center [930, 26] width 15 height 15
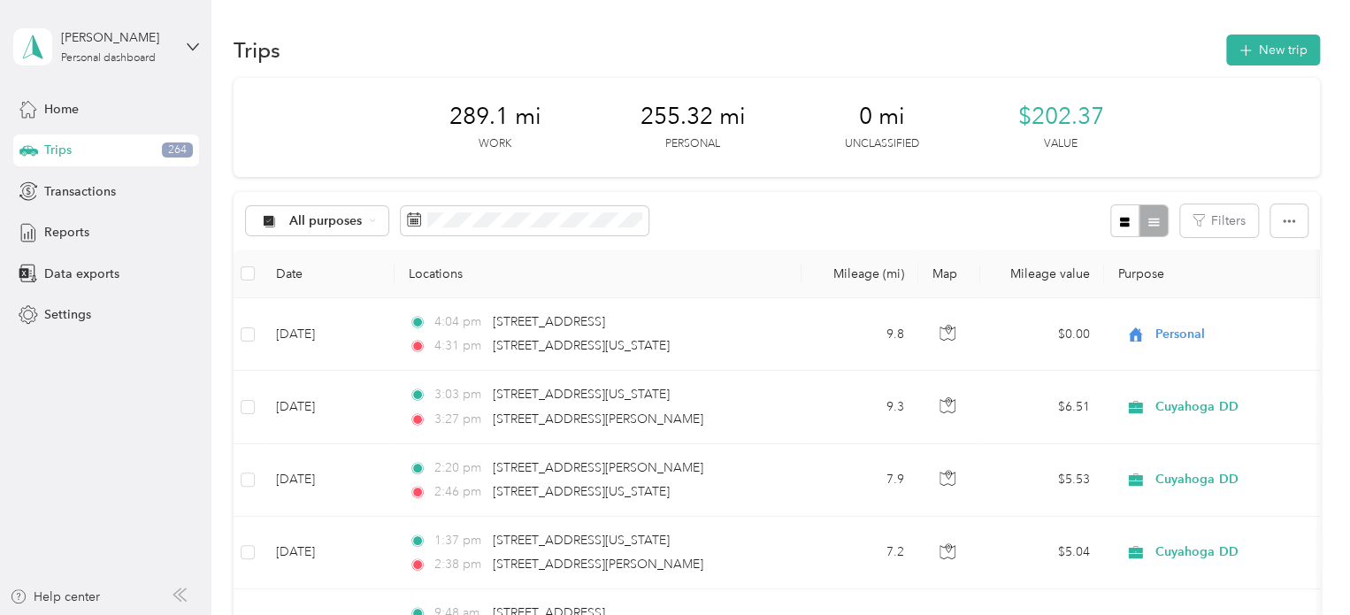
scroll to position [21, 0]
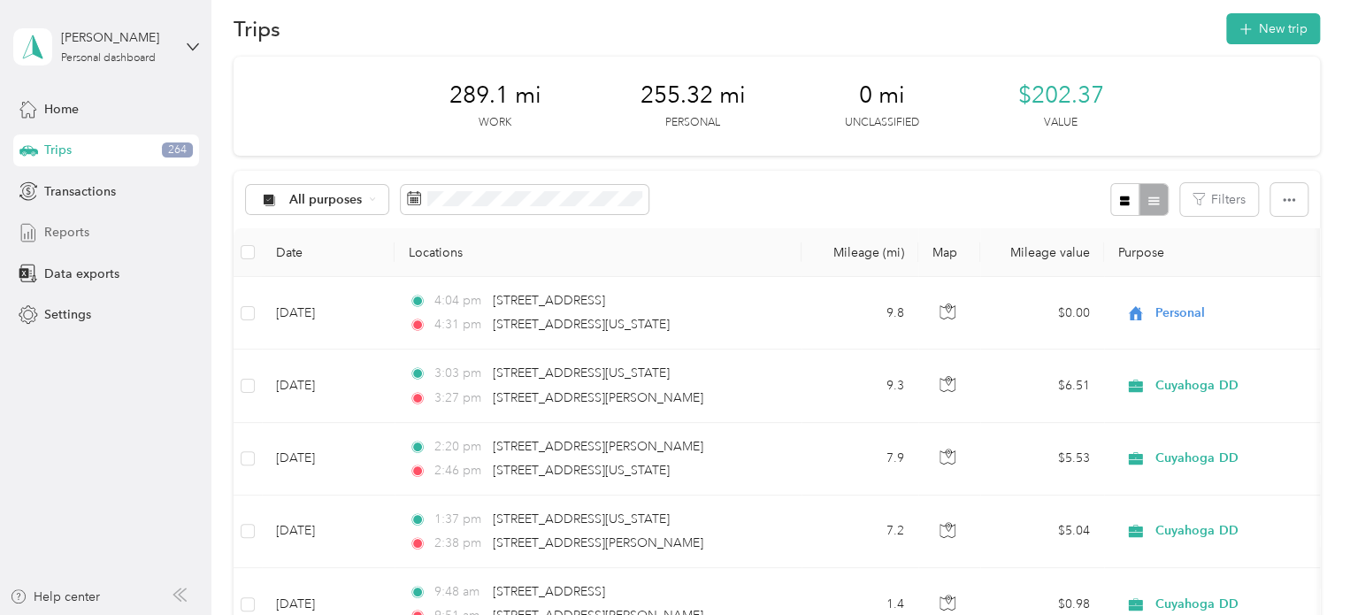
click at [119, 226] on div "Reports" at bounding box center [106, 233] width 186 height 32
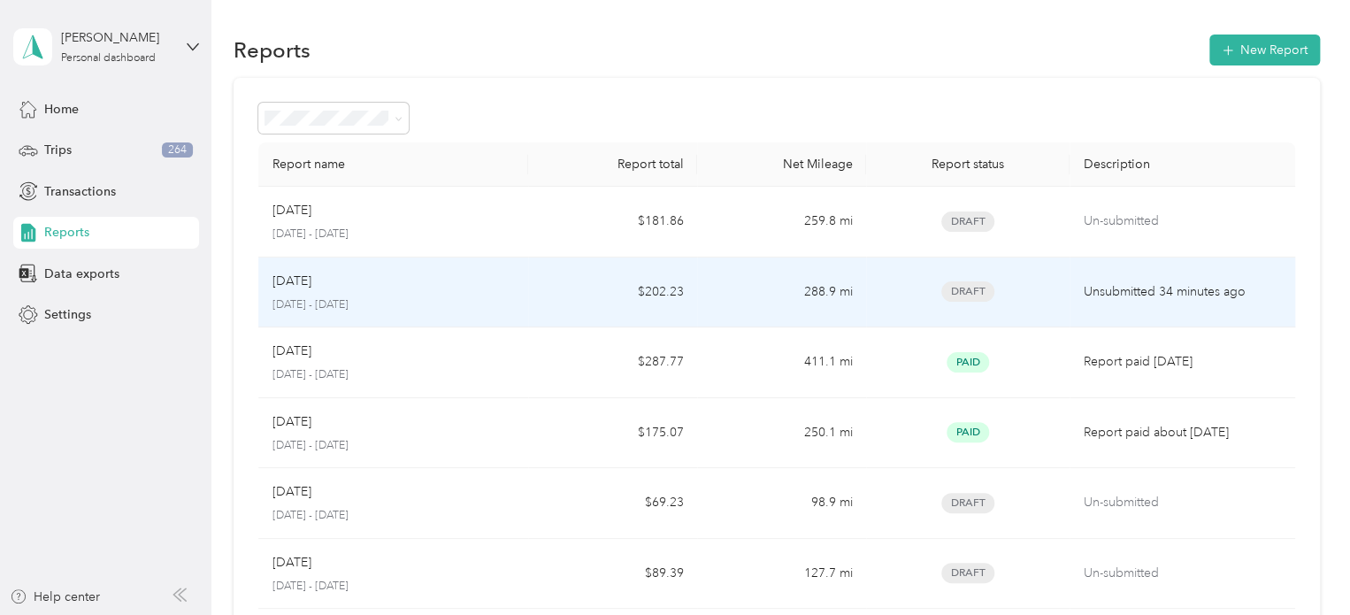
click at [1017, 286] on div "Draft" at bounding box center [967, 291] width 174 height 20
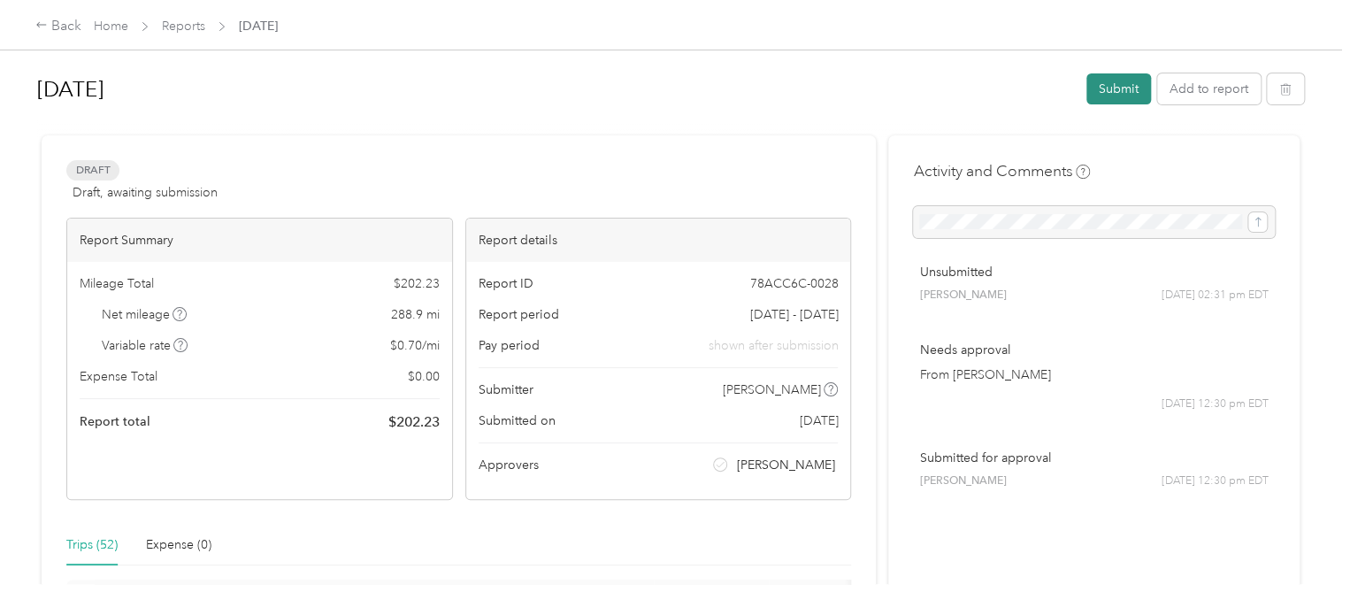
click at [1114, 84] on button "Submit" at bounding box center [1118, 88] width 65 height 31
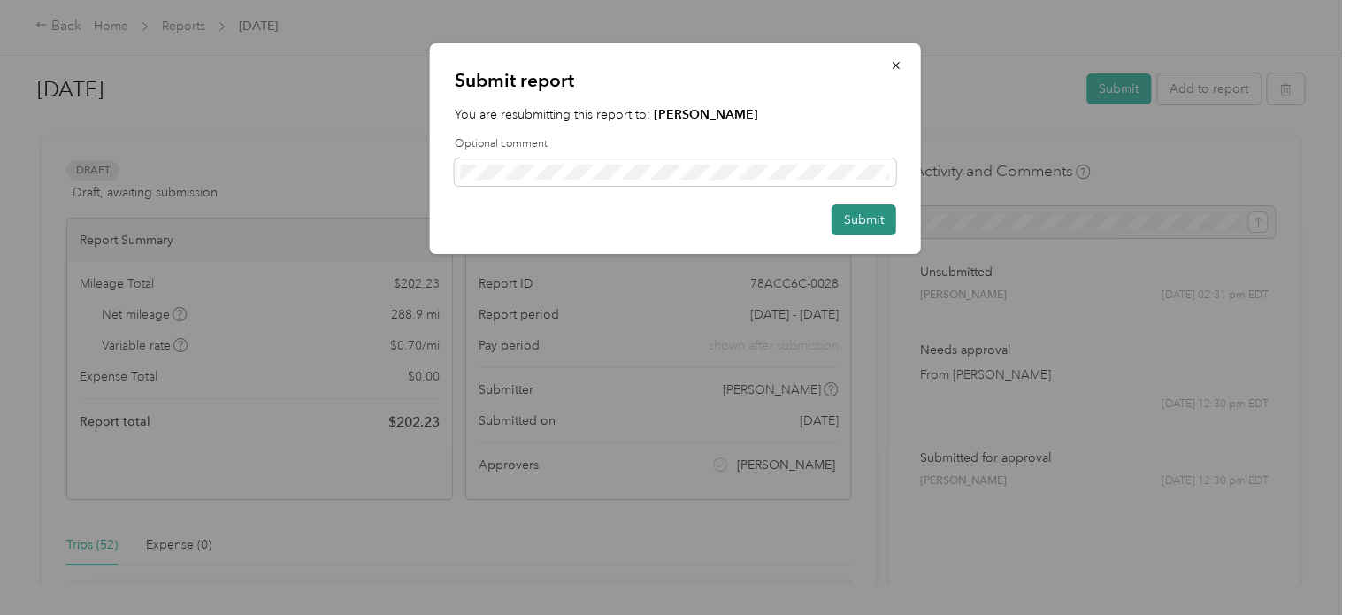
click at [864, 216] on button "Submit" at bounding box center [863, 219] width 65 height 31
